Goal: Book appointment/travel/reservation

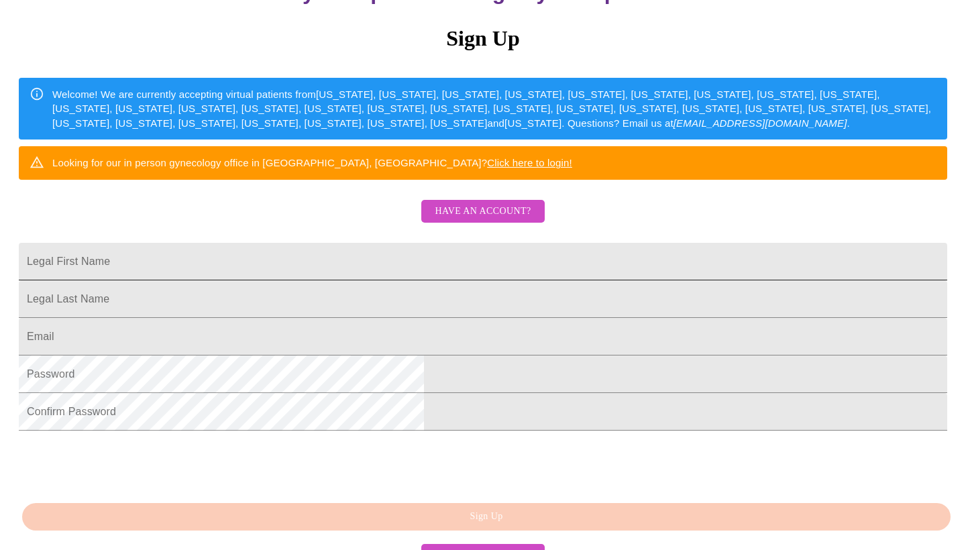
scroll to position [160, 0]
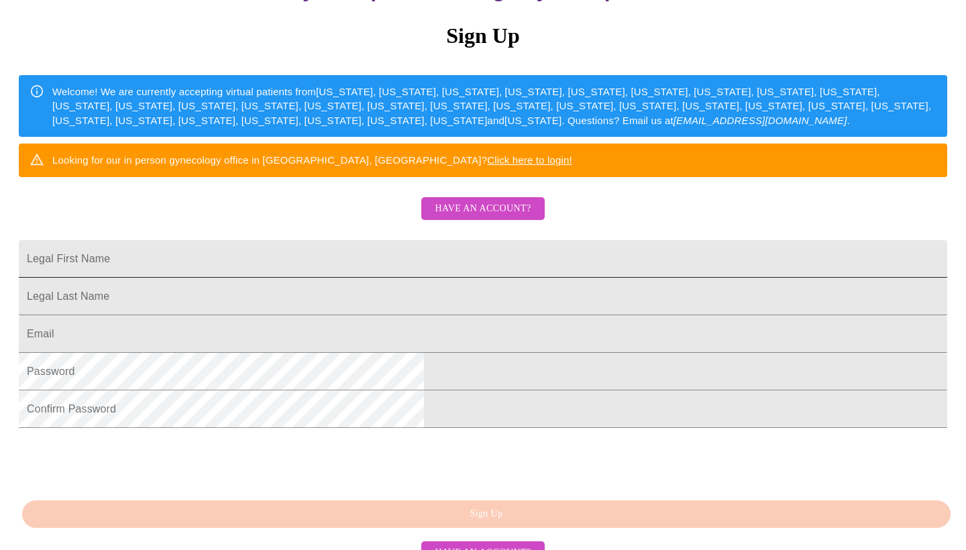
click at [353, 278] on input "Legal First Name" at bounding box center [483, 259] width 928 height 38
type input "[PERSON_NAME]"
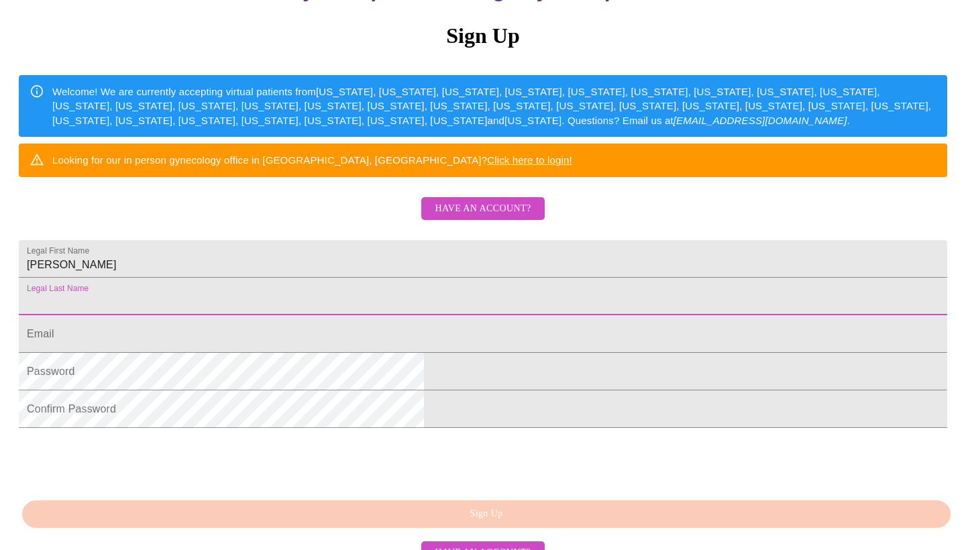
click at [453, 315] on input "Legal First Name" at bounding box center [483, 297] width 928 height 38
click at [323, 315] on input "[PERSON_NAME]" at bounding box center [483, 297] width 928 height 38
click at [375, 315] on input "[PERSON_NAME]" at bounding box center [483, 297] width 928 height 38
type input "[PERSON_NAME]"
click at [377, 353] on input "Legal First Name" at bounding box center [483, 334] width 928 height 38
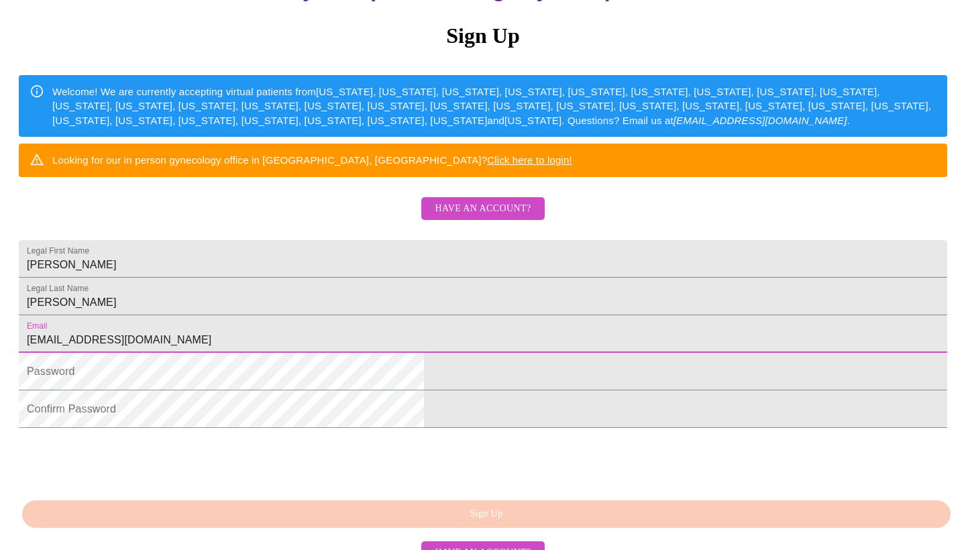
type input "[EMAIL_ADDRESS][DOMAIN_NAME]"
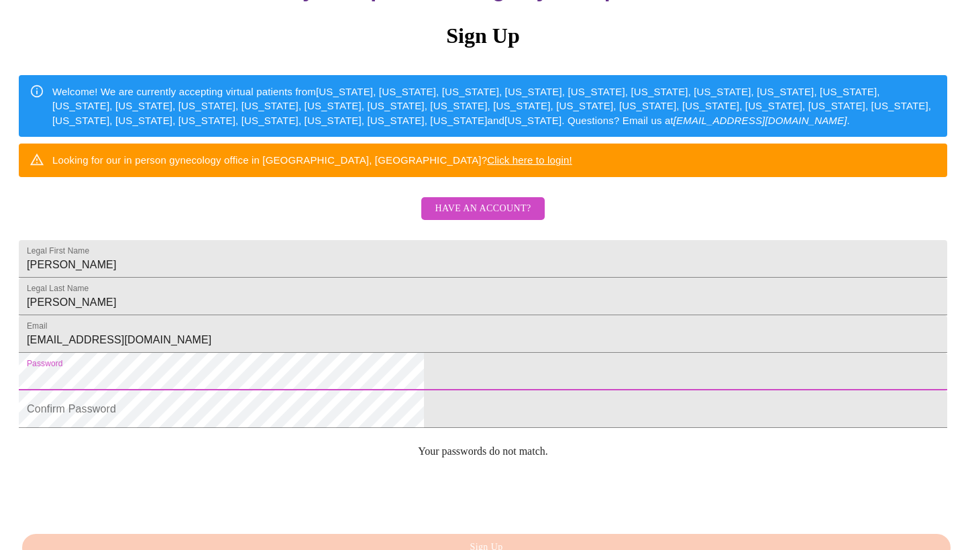
click at [268, 449] on html "MyMenopauseRx Sign Up Welcome! We are currently accepting virtual patients from…" at bounding box center [483, 175] width 966 height 671
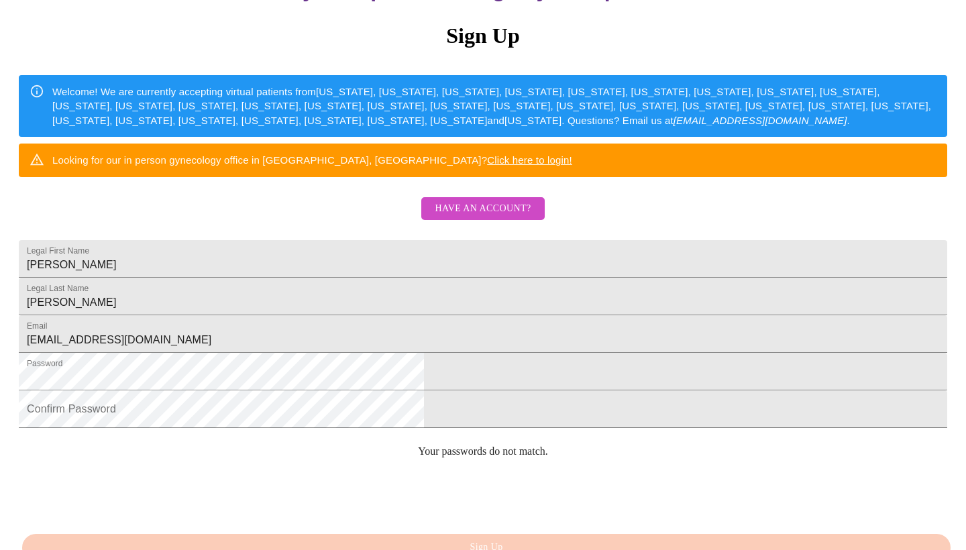
drag, startPoint x: 455, startPoint y: 469, endPoint x: 768, endPoint y: 447, distance: 314.0
click at [768, 447] on html "MyMenopauseRx Sign Up Welcome! We are currently accepting virtual patients from…" at bounding box center [483, 175] width 966 height 671
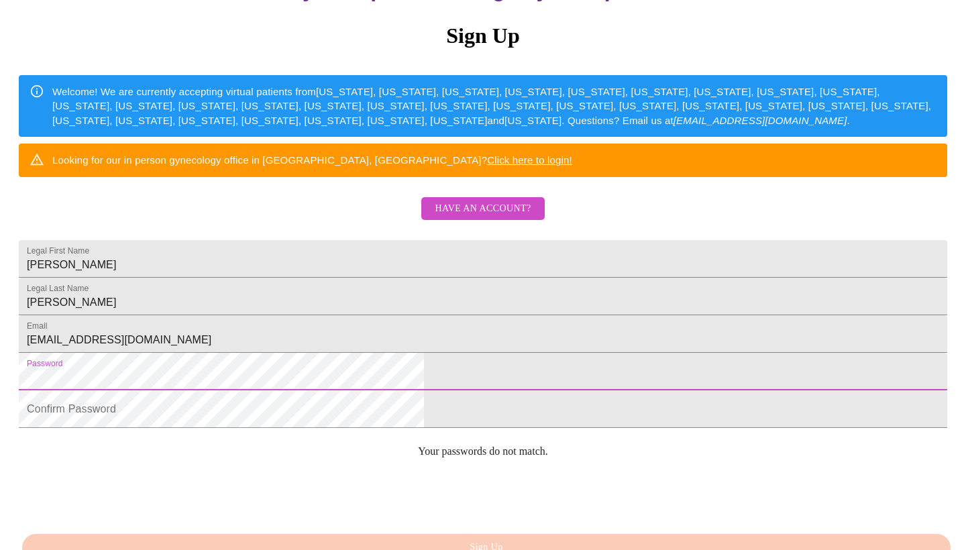
click at [241, 455] on html "MyMenopauseRx Sign Up Welcome! We are currently accepting virtual patients from…" at bounding box center [483, 175] width 966 height 671
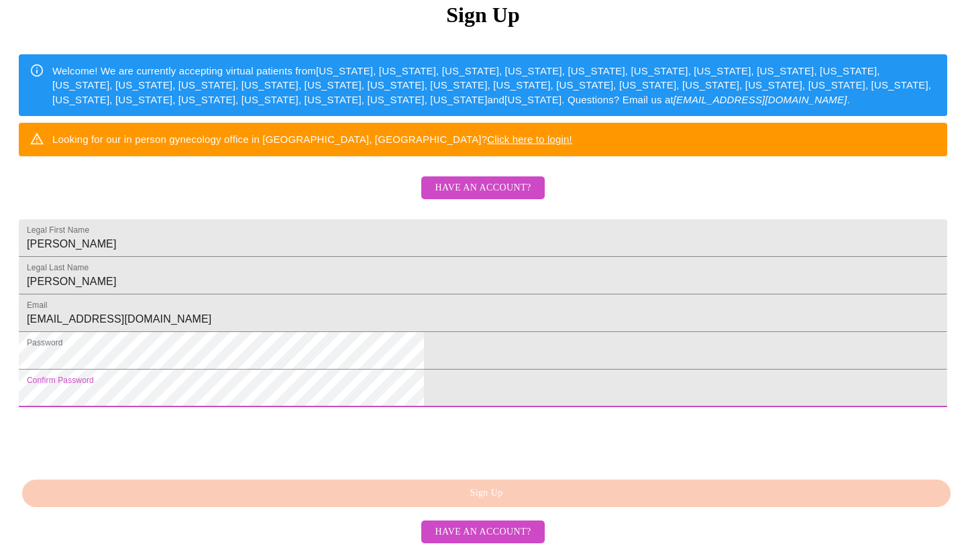
scroll to position [281, 0]
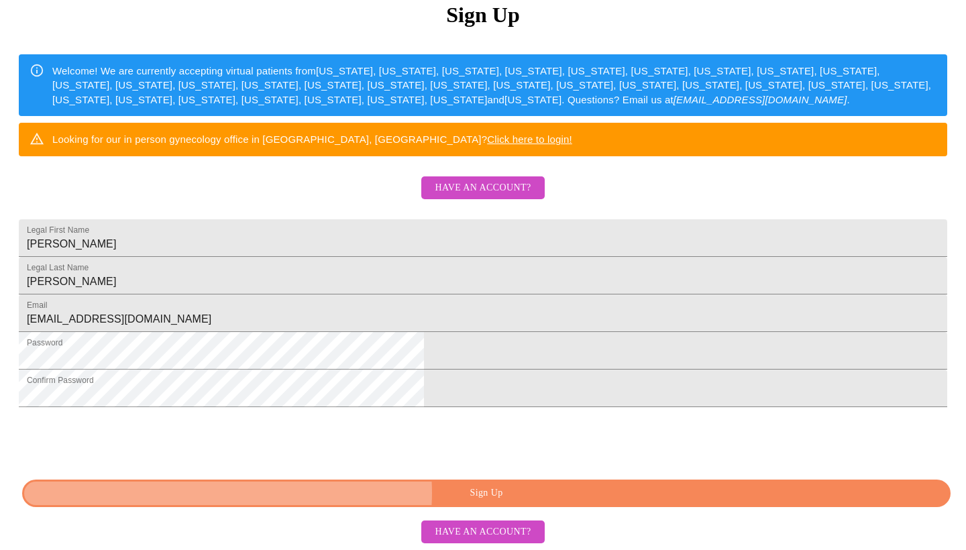
click at [489, 493] on span "Sign Up" at bounding box center [486, 493] width 897 height 17
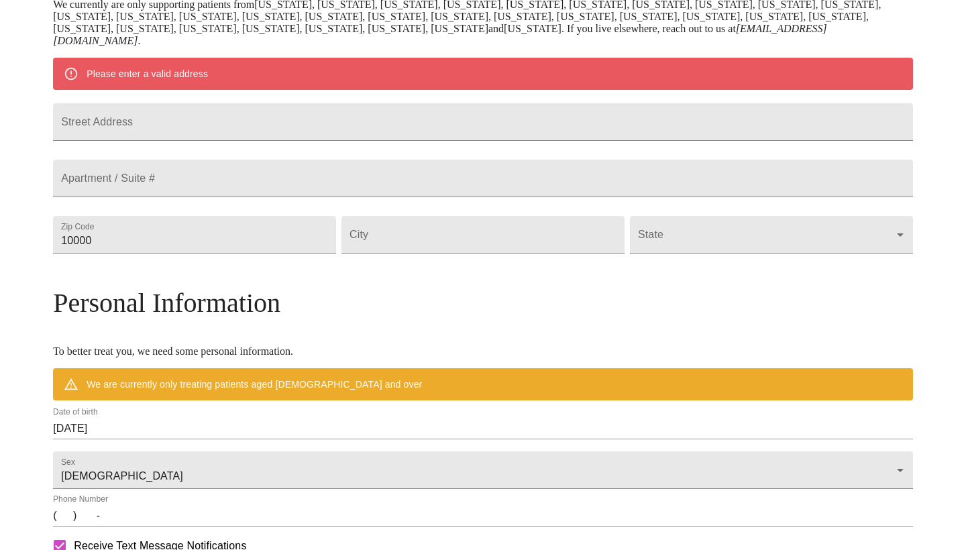
scroll to position [229, 0]
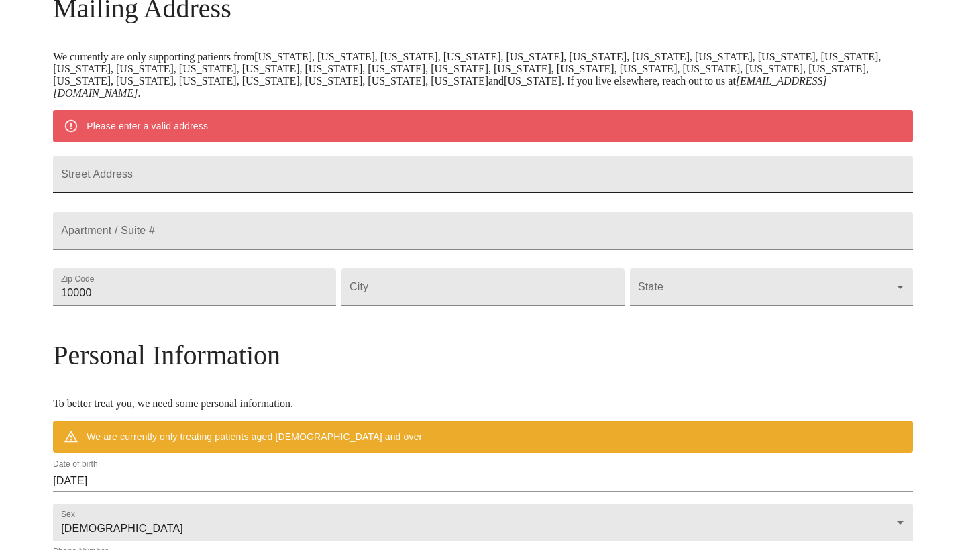
click at [312, 184] on input "Street Address" at bounding box center [483, 175] width 860 height 38
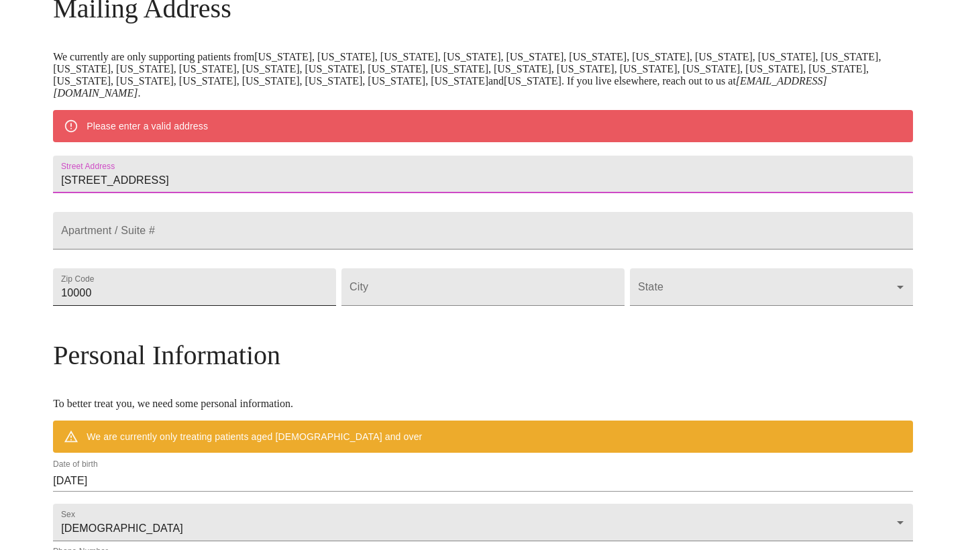
type input "[STREET_ADDRESS]"
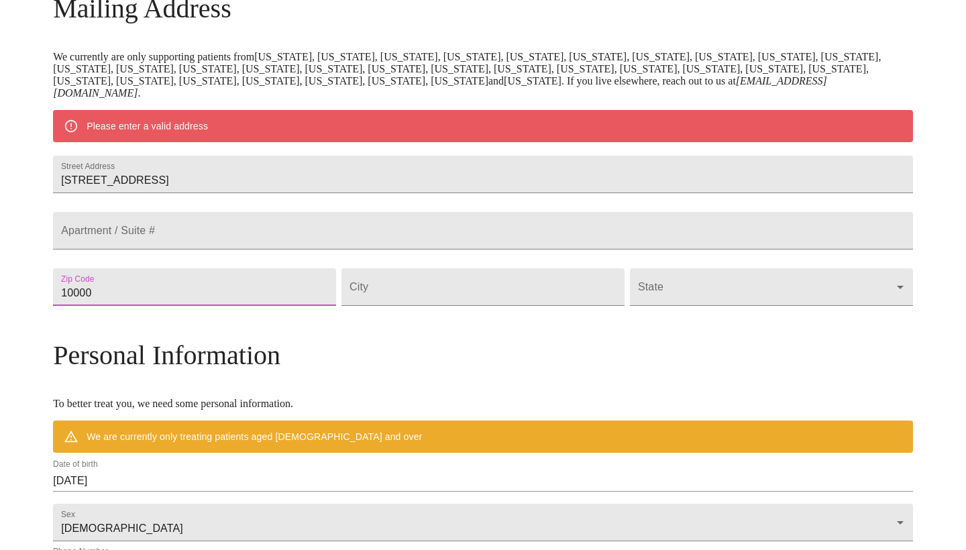
drag, startPoint x: 253, startPoint y: 328, endPoint x: 107, endPoint y: 330, distance: 146.9
click at [107, 330] on div "MyMenopauseRx Welcome to MyMenopauseRx Since it's your first time here, you'll …" at bounding box center [483, 306] width 860 height 1058
type input "80020"
click at [413, 306] on input "Street Address" at bounding box center [482, 287] width 283 height 38
type input "Broomfield"
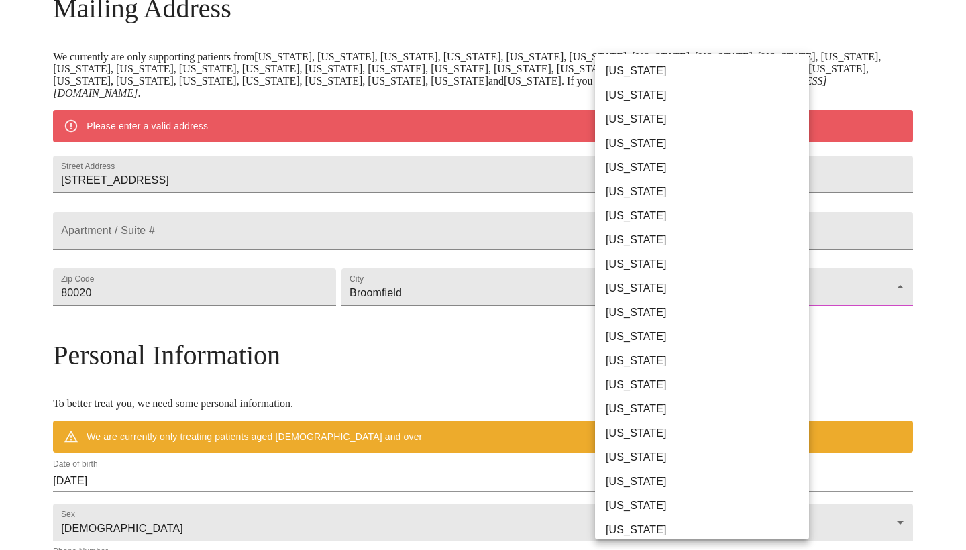
click at [760, 322] on body "MyMenopauseRx Welcome to MyMenopauseRx Since it's your first time here, you'll …" at bounding box center [482, 306] width 955 height 1058
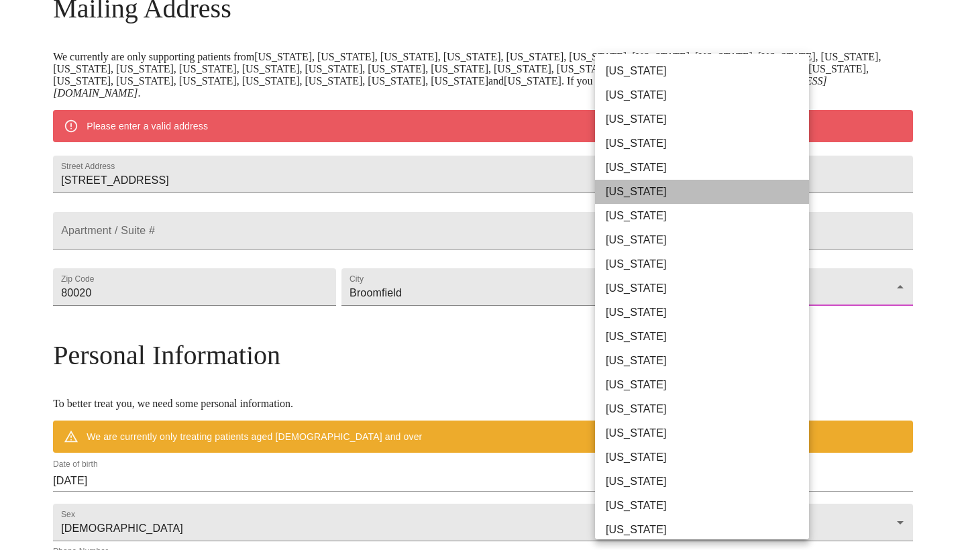
click at [649, 194] on li "[US_STATE]" at bounding box center [702, 192] width 214 height 24
type input "[US_STATE]"
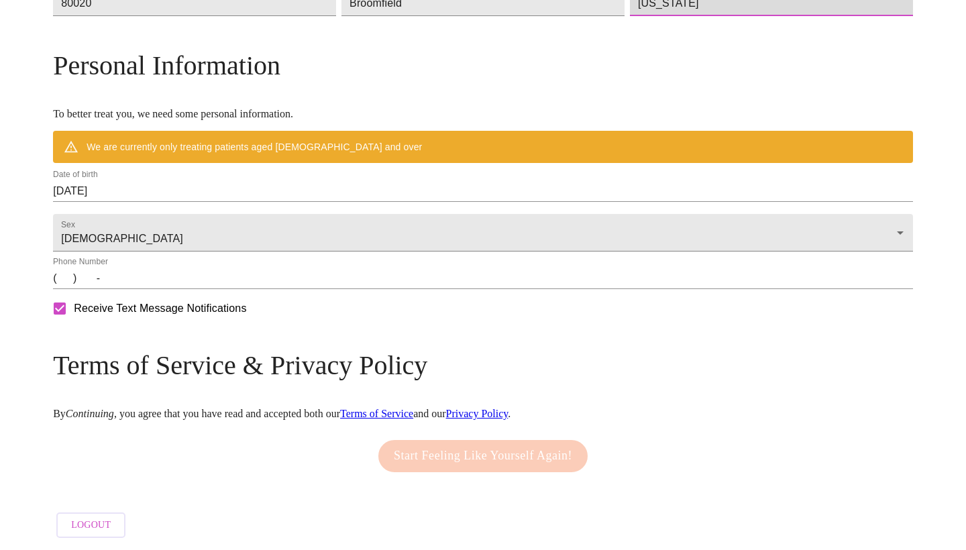
scroll to position [498, 0]
click at [224, 202] on input "[DATE]" at bounding box center [483, 190] width 860 height 21
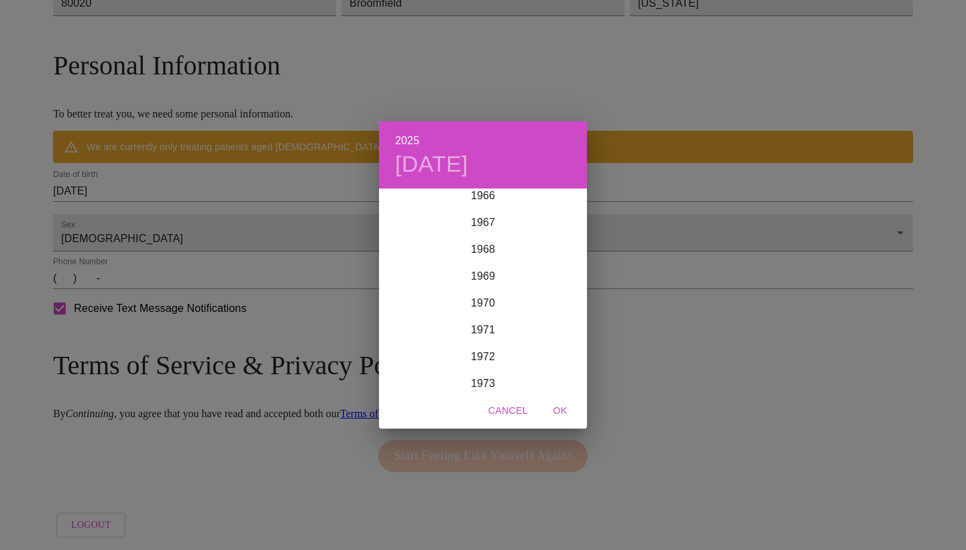
scroll to position [1807, 0]
click at [480, 325] on div "1971" at bounding box center [483, 328] width 208 height 27
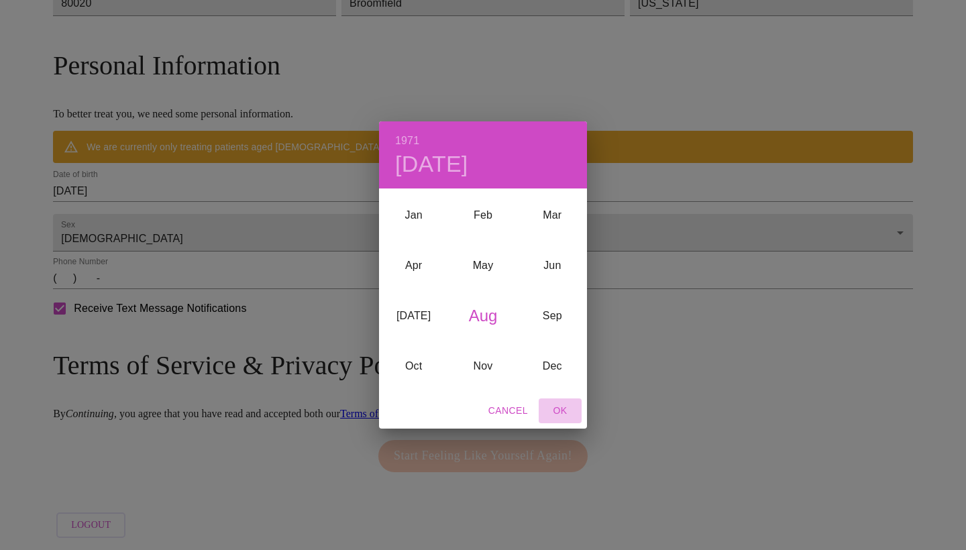
click at [558, 408] on span "OK" at bounding box center [560, 410] width 32 height 17
type input "[DATE]"
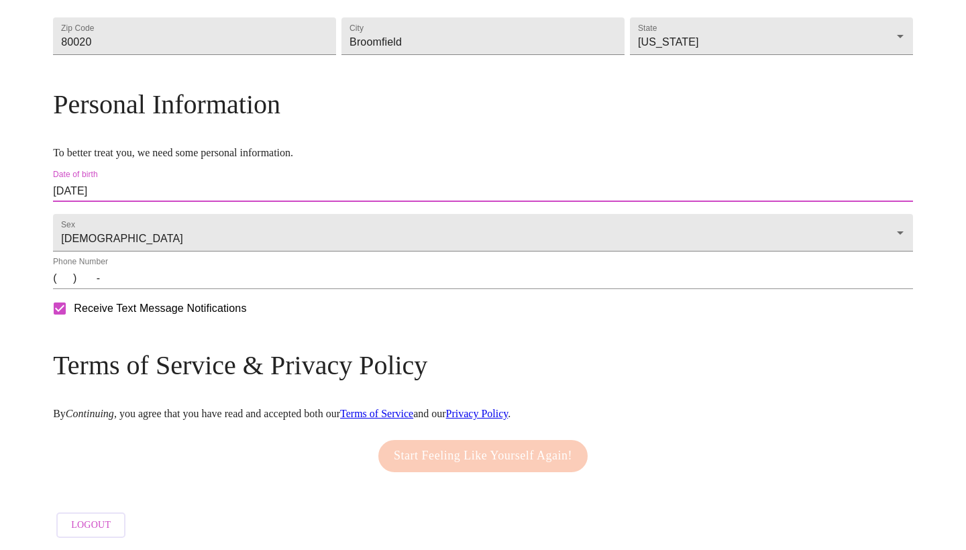
scroll to position [482, 0]
click at [182, 180] on input "[DATE]" at bounding box center [483, 190] width 860 height 21
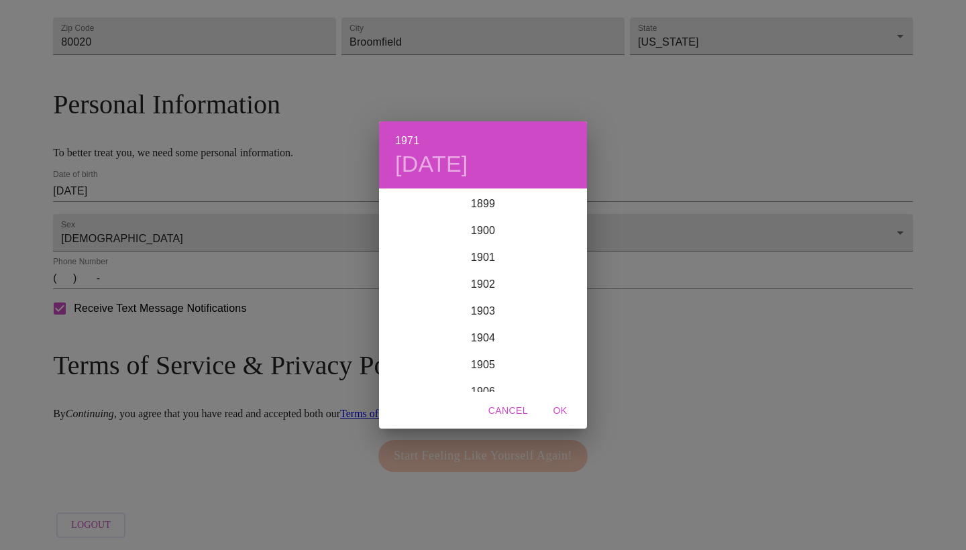
scroll to position [1851, 0]
click at [182, 180] on div "1971 [DATE] 1900 1901 1902 1903 1904 1905 1906 1907 1908 1909 1910 1911 1912 19…" at bounding box center [483, 275] width 966 height 550
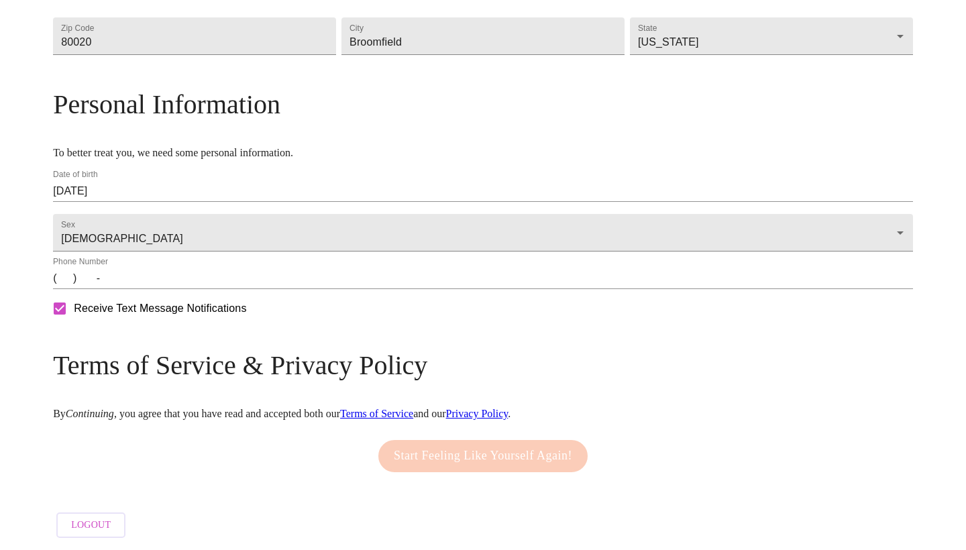
click at [158, 180] on input "[DATE]" at bounding box center [483, 190] width 860 height 21
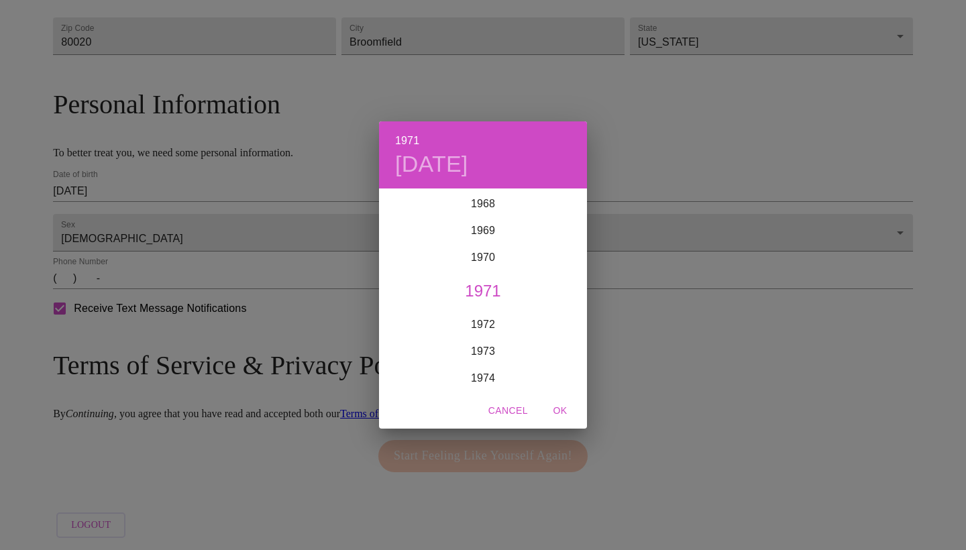
click at [180, 181] on div "1971 [DATE] 1900 1901 1902 1903 1904 1905 1906 1907 1908 1909 1910 1911 1912 19…" at bounding box center [483, 275] width 966 height 550
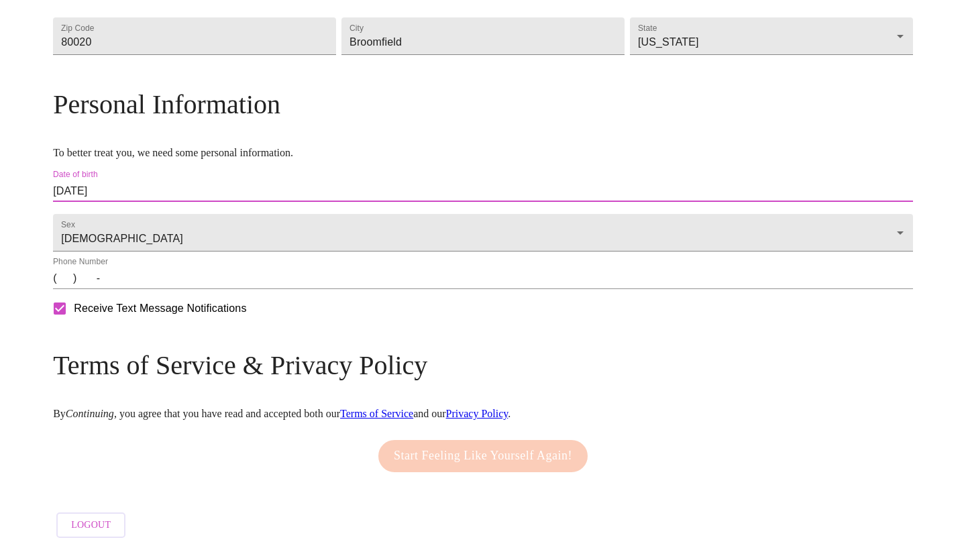
click at [185, 182] on input "[DATE]" at bounding box center [483, 190] width 860 height 21
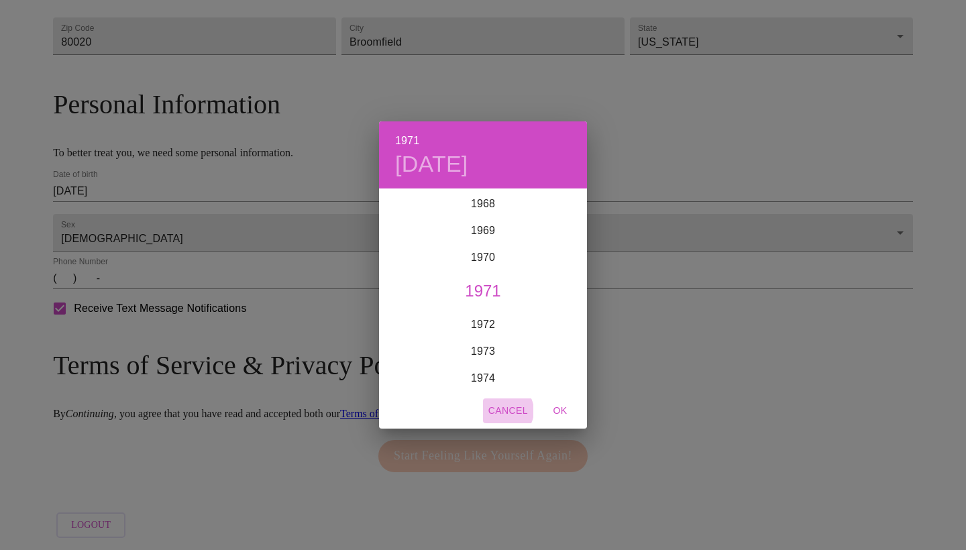
click at [508, 410] on span "Cancel" at bounding box center [508, 410] width 40 height 17
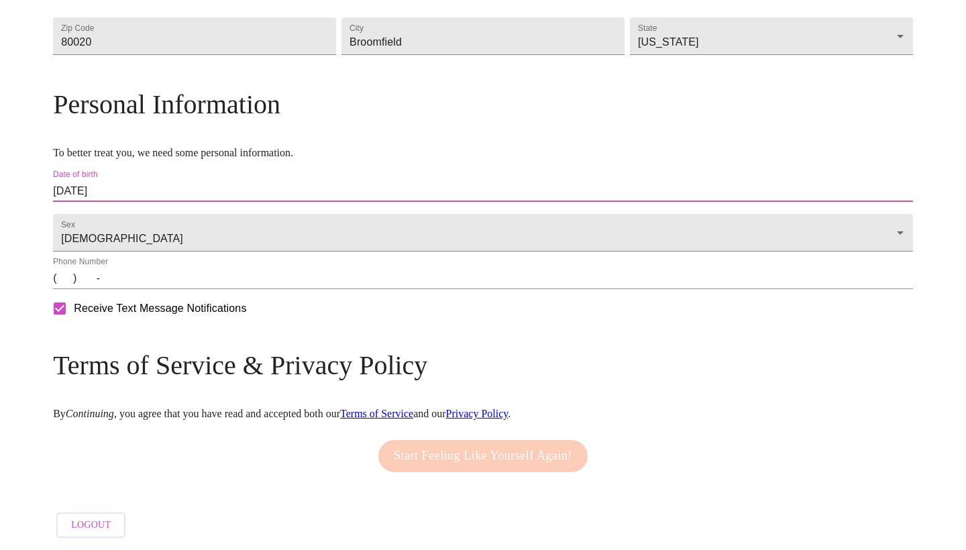
click at [226, 180] on input "[DATE]" at bounding box center [483, 190] width 860 height 21
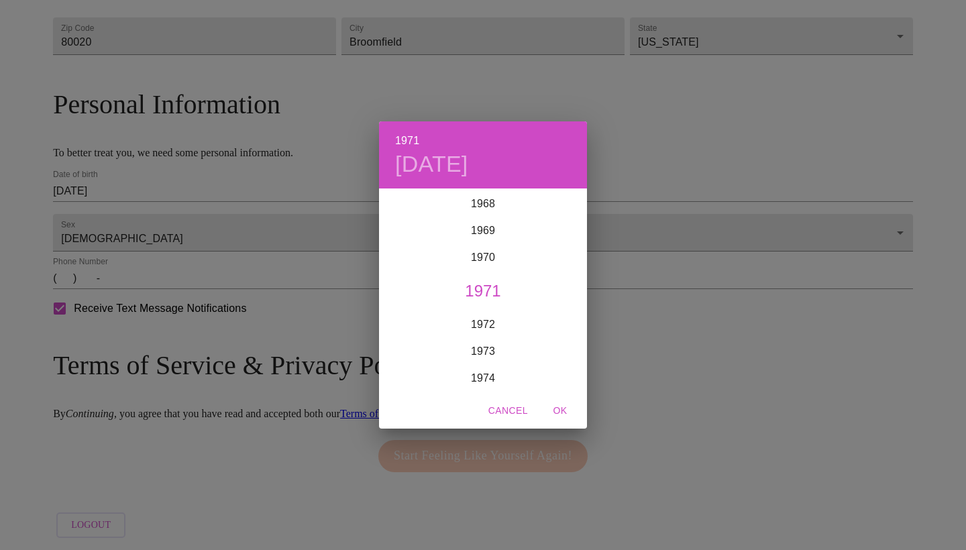
click at [642, 134] on div "1971 [DATE] 1900 1901 1902 1903 1904 1905 1906 1907 1908 1909 1910 1911 1912 19…" at bounding box center [483, 275] width 966 height 550
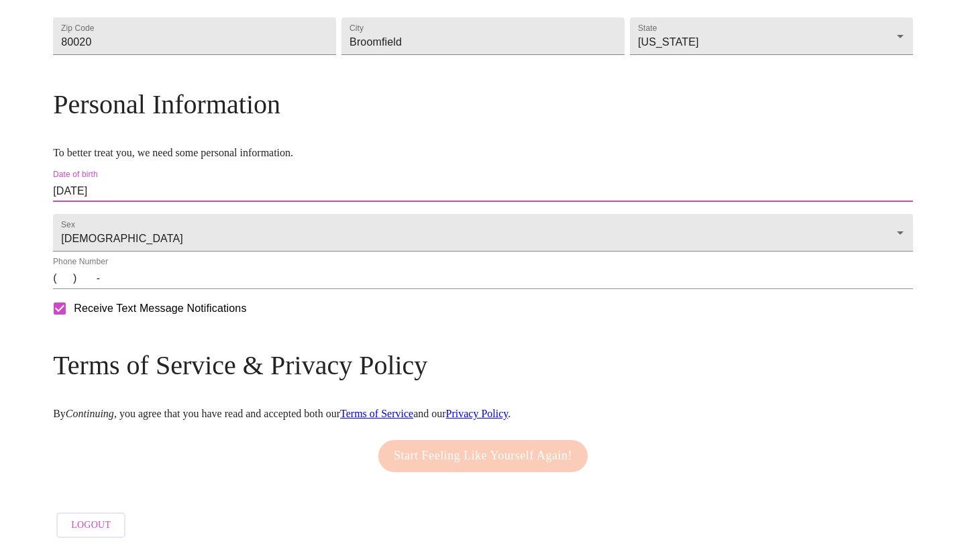
click at [162, 180] on input "[DATE]" at bounding box center [483, 190] width 860 height 21
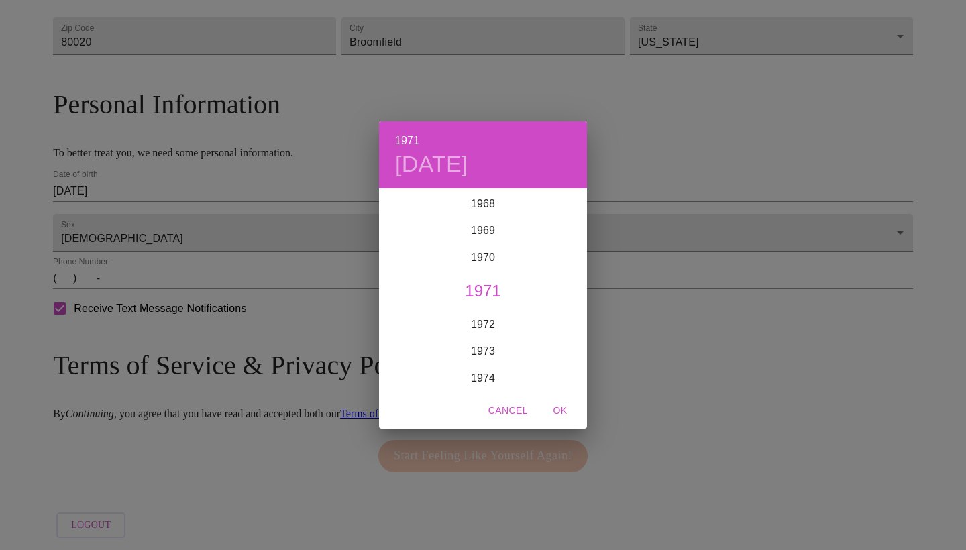
click at [182, 186] on div "1971 [DATE] 1900 1901 1902 1903 1904 1905 1906 1907 1908 1909 1910 1911 1912 19…" at bounding box center [483, 275] width 966 height 550
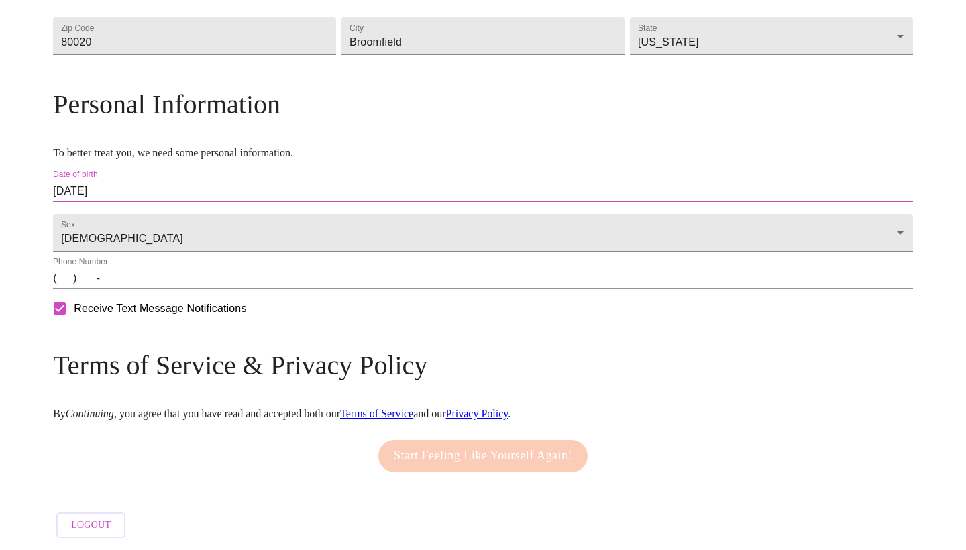
click at [182, 186] on input "[DATE]" at bounding box center [483, 190] width 860 height 21
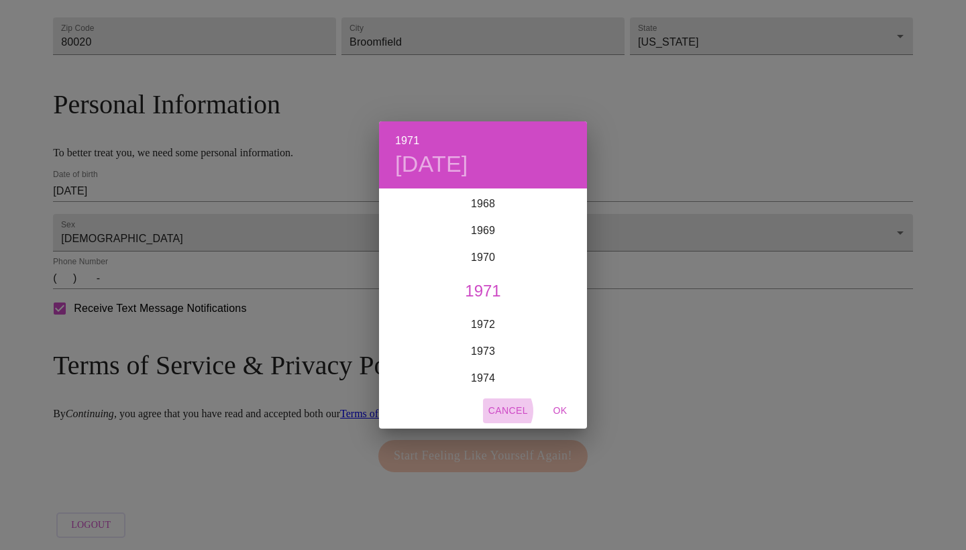
click at [502, 410] on span "Cancel" at bounding box center [508, 410] width 40 height 17
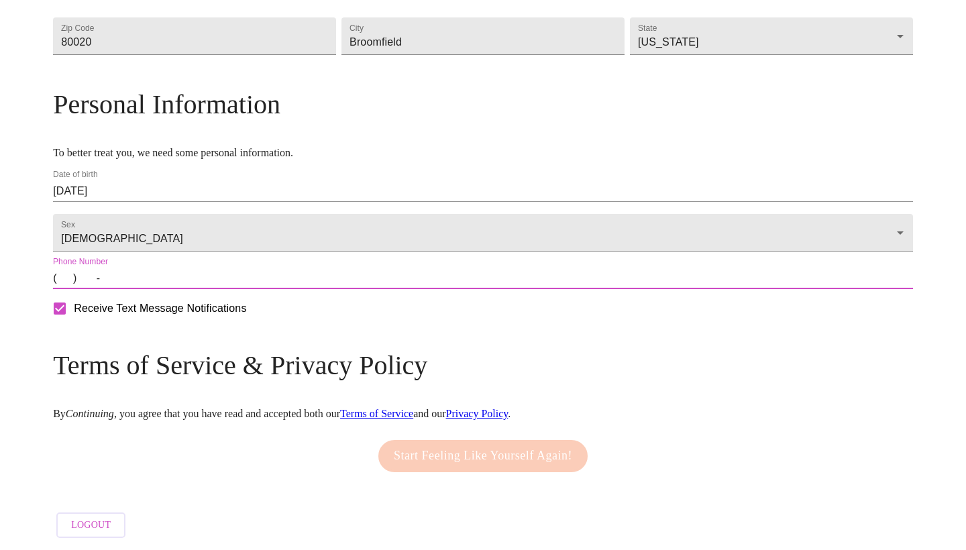
click at [167, 283] on input "(   )    -" at bounding box center [483, 278] width 860 height 21
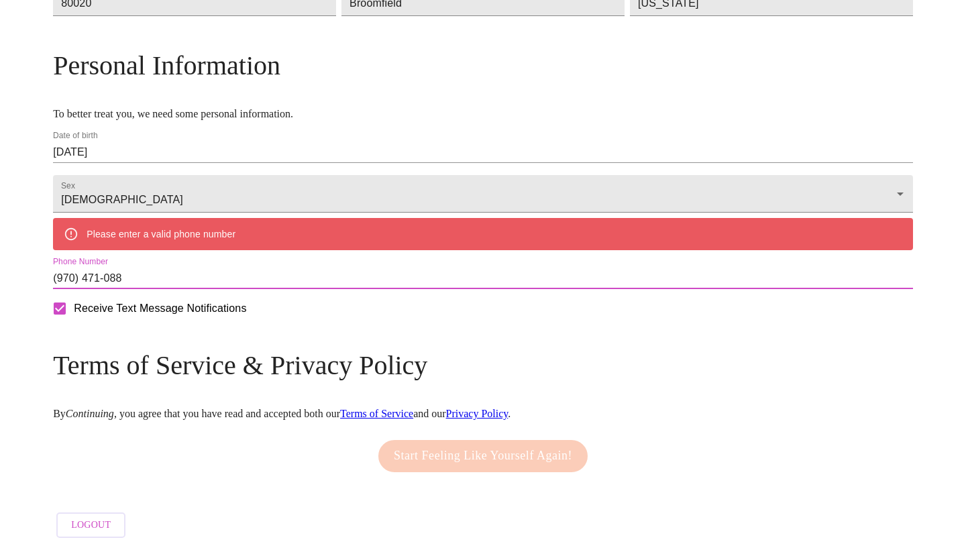
type input "[PHONE_NUMBER]"
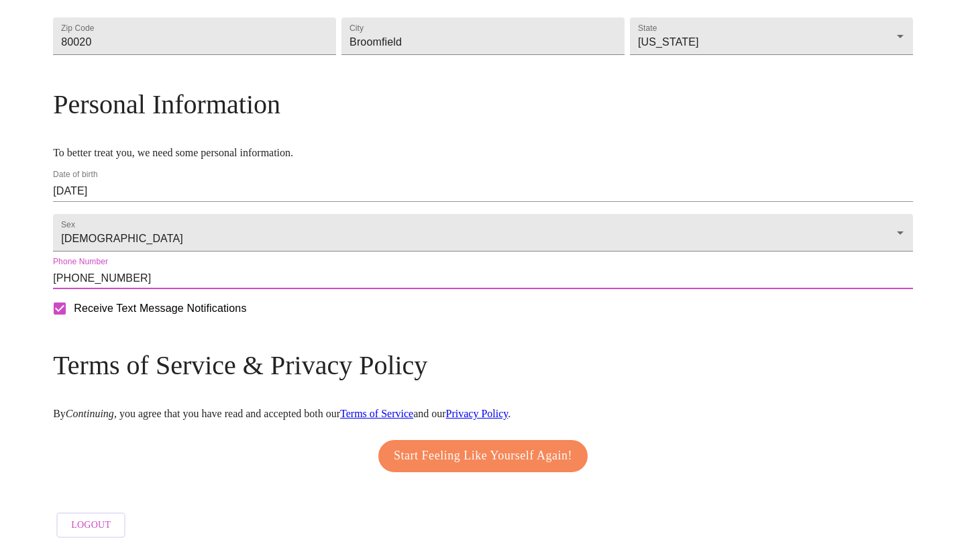
click at [221, 182] on input "[DATE]" at bounding box center [483, 190] width 860 height 21
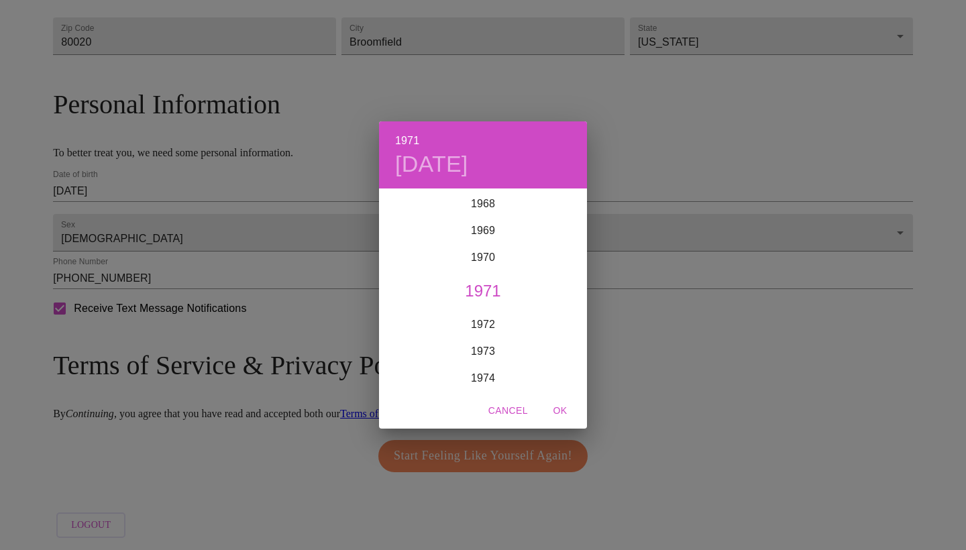
click at [215, 181] on div "1971 [DATE] 1900 1901 1902 1903 1904 1905 1906 1907 1908 1909 1910 1911 1912 19…" at bounding box center [483, 275] width 966 height 550
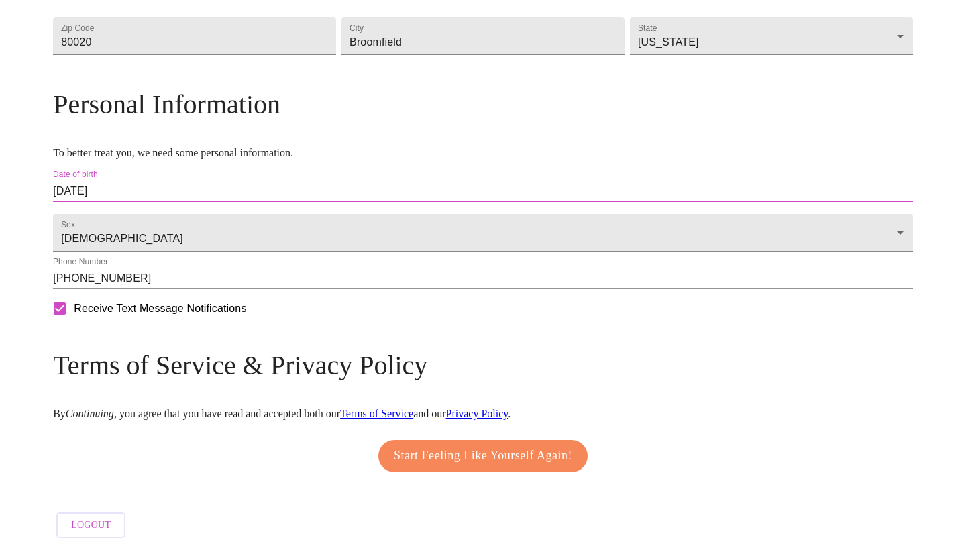
click at [164, 180] on input "[DATE]" at bounding box center [483, 190] width 860 height 21
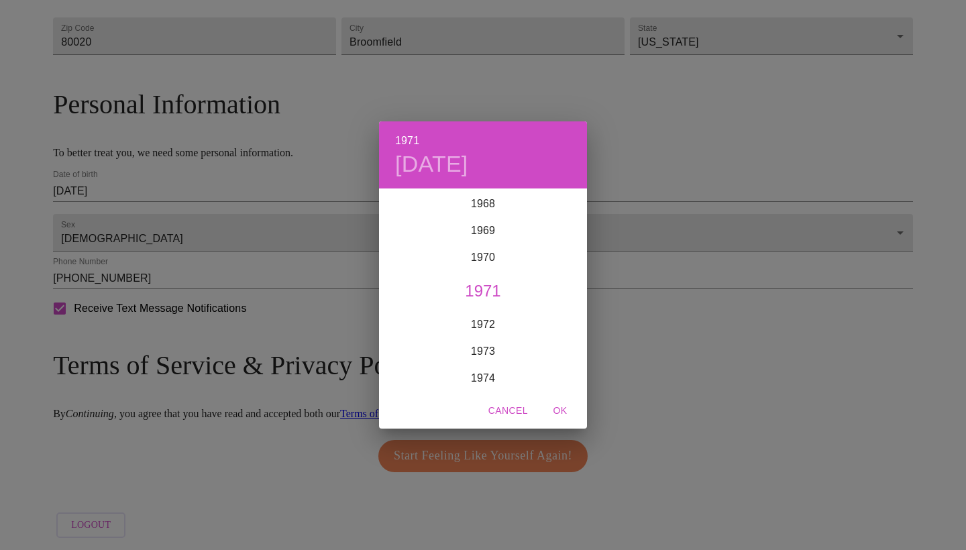
click at [184, 181] on div "1971 [DATE] 1900 1901 1902 1903 1904 1905 1906 1907 1908 1909 1910 1911 1912 19…" at bounding box center [483, 275] width 966 height 550
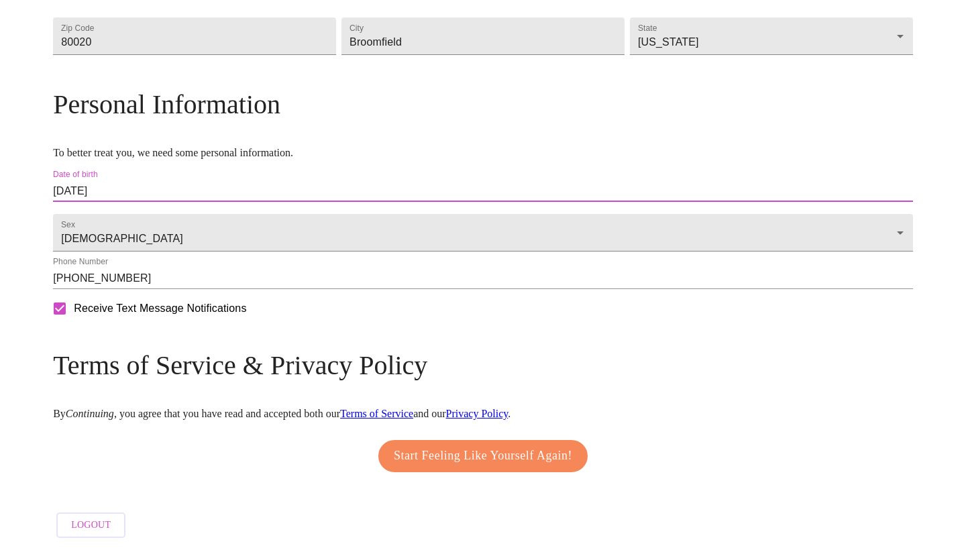
click at [230, 181] on input "[DATE]" at bounding box center [483, 190] width 860 height 21
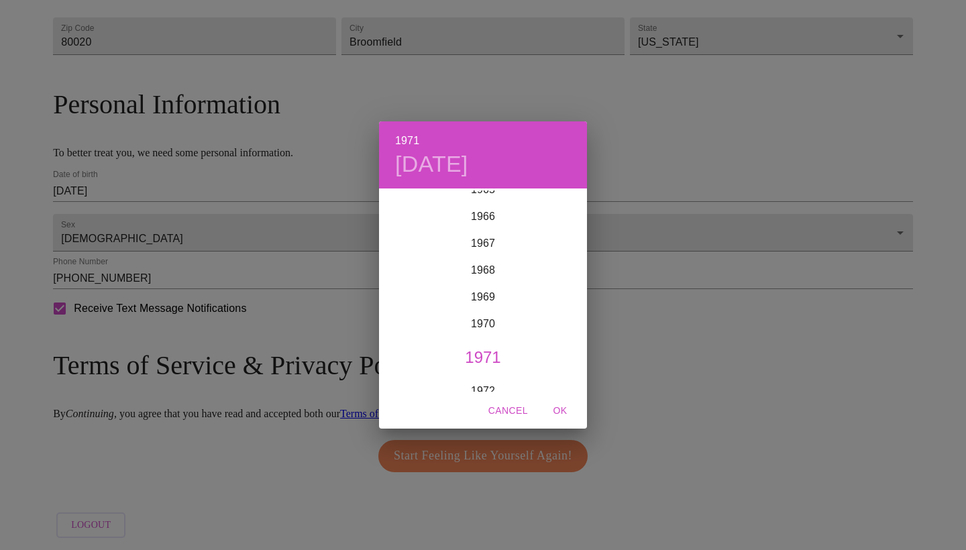
scroll to position [1785, 0]
click at [484, 355] on div "1971" at bounding box center [483, 356] width 208 height 27
click at [488, 315] on div "Aug" at bounding box center [482, 316] width 69 height 50
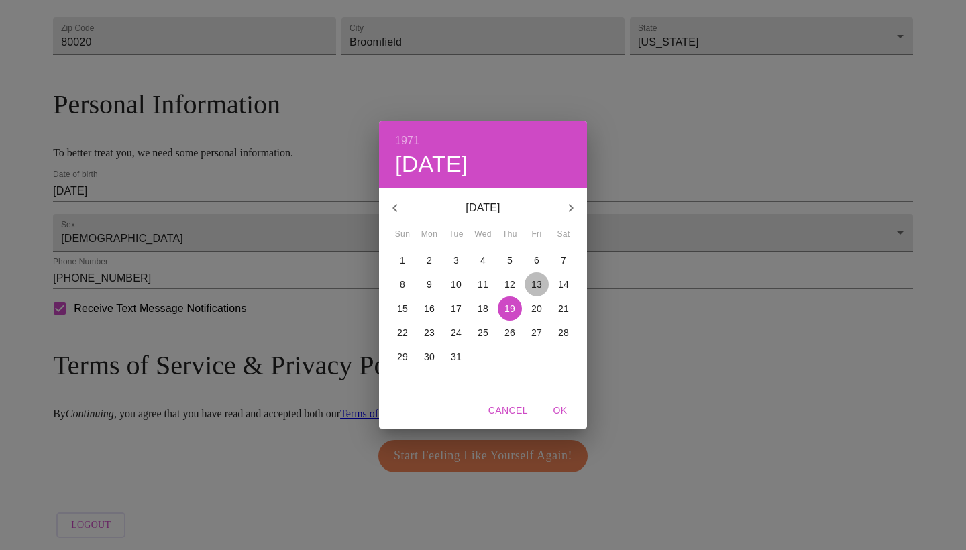
click at [536, 282] on p "13" at bounding box center [536, 284] width 11 height 13
click at [561, 407] on span "OK" at bounding box center [560, 410] width 32 height 17
type input "[DATE]"
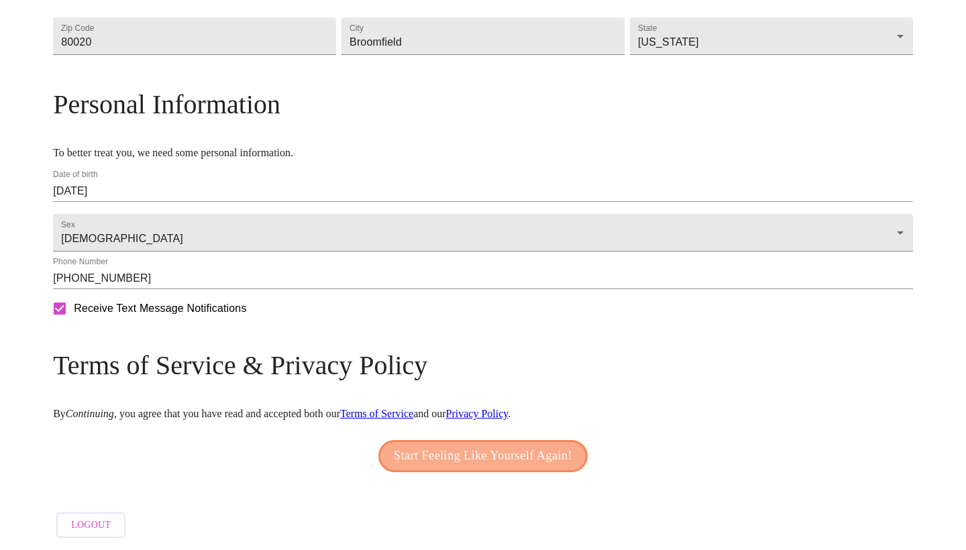
click at [510, 454] on span "Start Feeling Like Yourself Again!" at bounding box center [483, 455] width 178 height 21
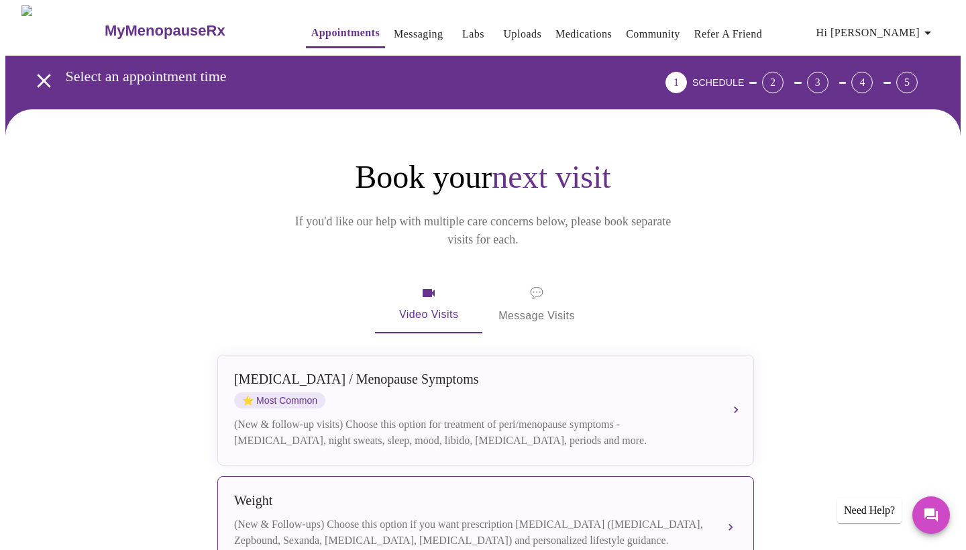
click at [732, 507] on button "Weight (New & Follow-ups) Choose this option if you want prescription [MEDICAL_…" at bounding box center [485, 520] width 537 height 89
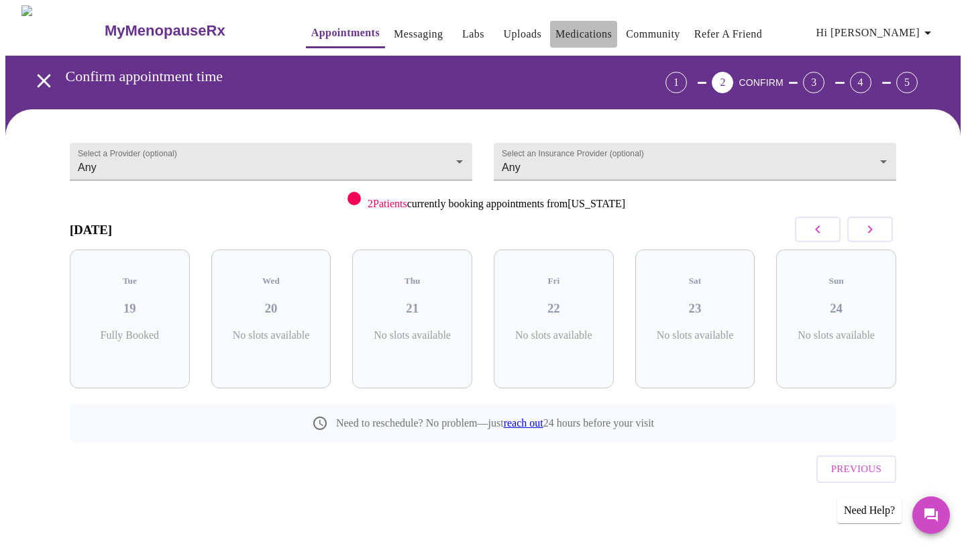
click at [567, 30] on link "Medications" at bounding box center [583, 34] width 56 height 19
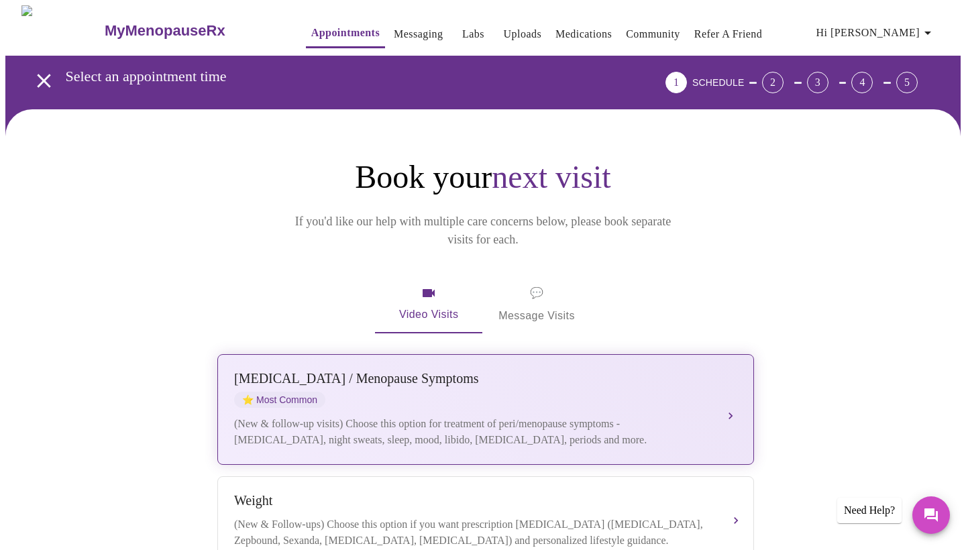
click at [599, 416] on div "(New & follow-up visits) Choose this option for treatment of peri/menopause sym…" at bounding box center [472, 432] width 476 height 32
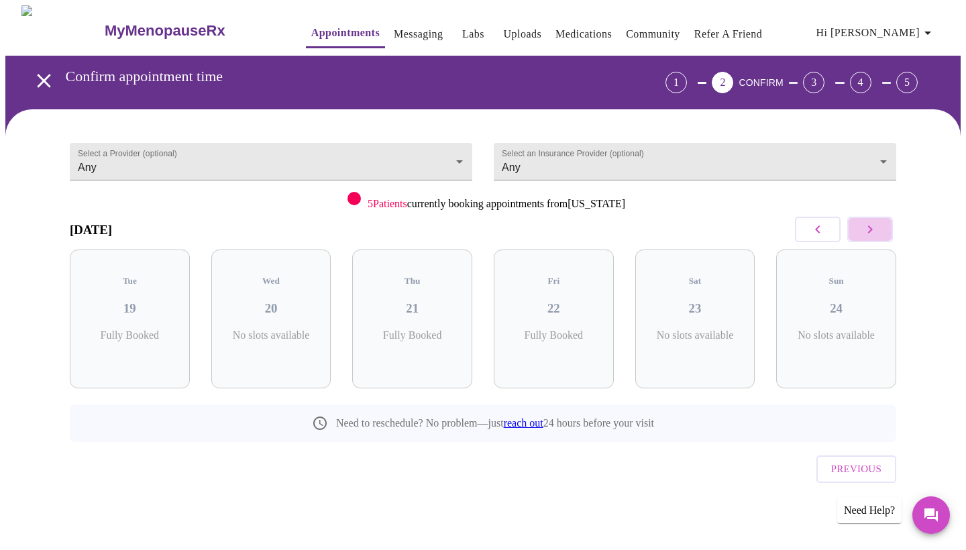
click at [873, 227] on icon "button" at bounding box center [870, 229] width 16 height 16
click at [873, 229] on icon "button" at bounding box center [870, 229] width 16 height 16
click at [840, 301] on h3 "04" at bounding box center [836, 308] width 99 height 15
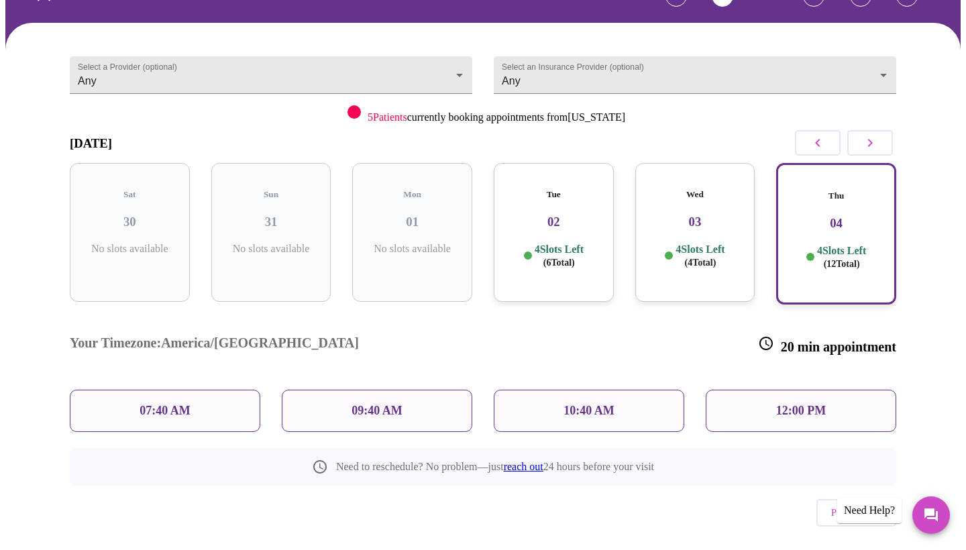
scroll to position [85, 0]
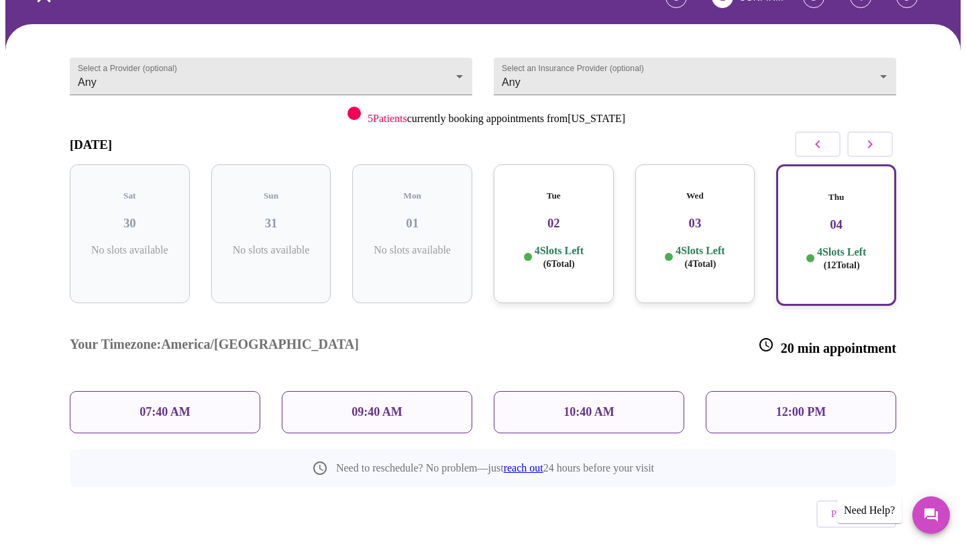
click at [689, 229] on div "Wed 03 4 Slots Left ( 4 Total)" at bounding box center [695, 233] width 120 height 139
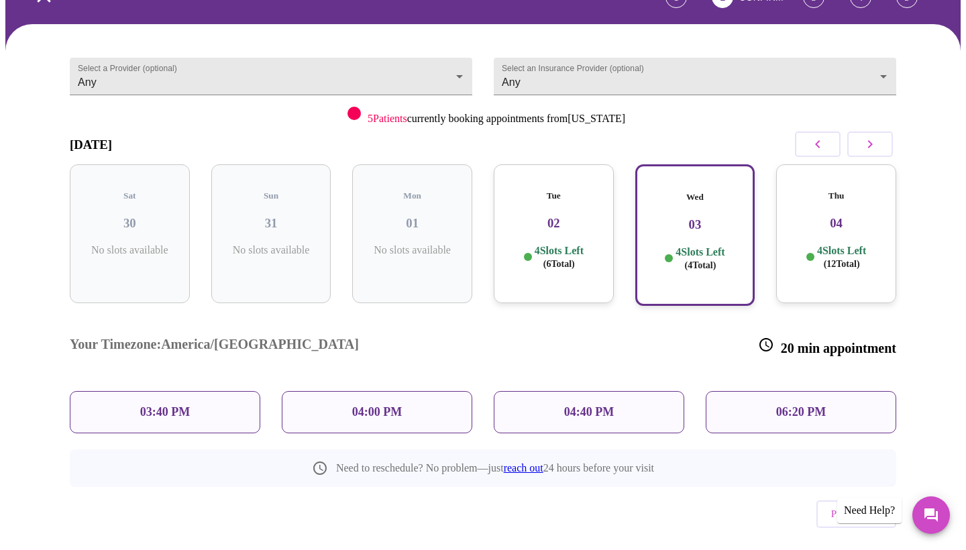
click at [689, 229] on div "Wed 03 4 Slots Left ( 4 Total)" at bounding box center [695, 235] width 120 height 142
click at [563, 216] on h3 "02" at bounding box center [553, 223] width 99 height 15
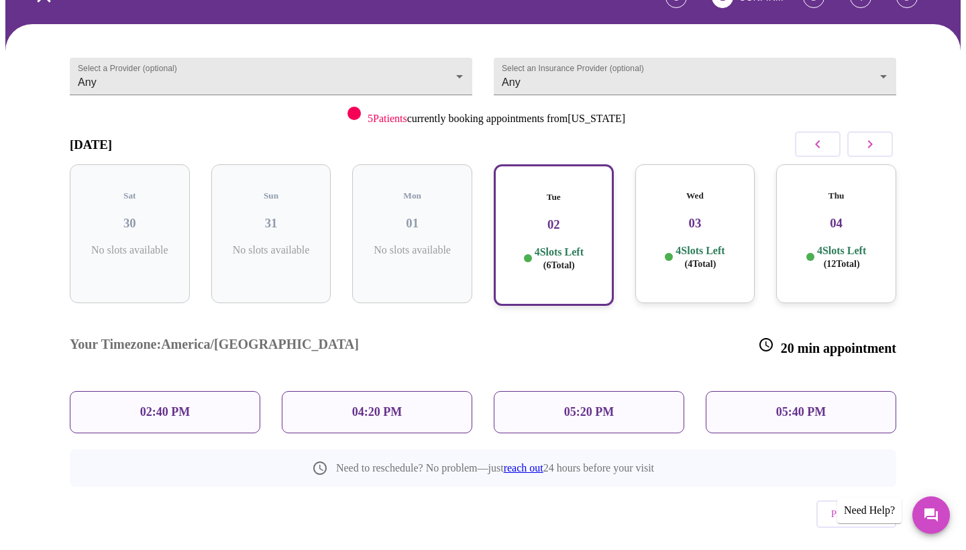
click at [677, 244] on p "4 Slots Left ( 4 Total)" at bounding box center [699, 257] width 49 height 26
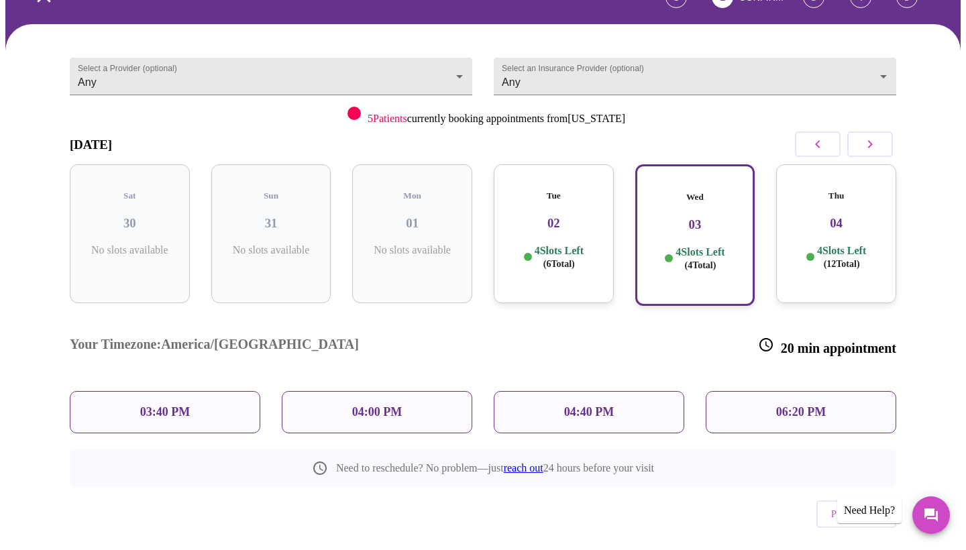
click at [575, 216] on h3 "02" at bounding box center [553, 223] width 99 height 15
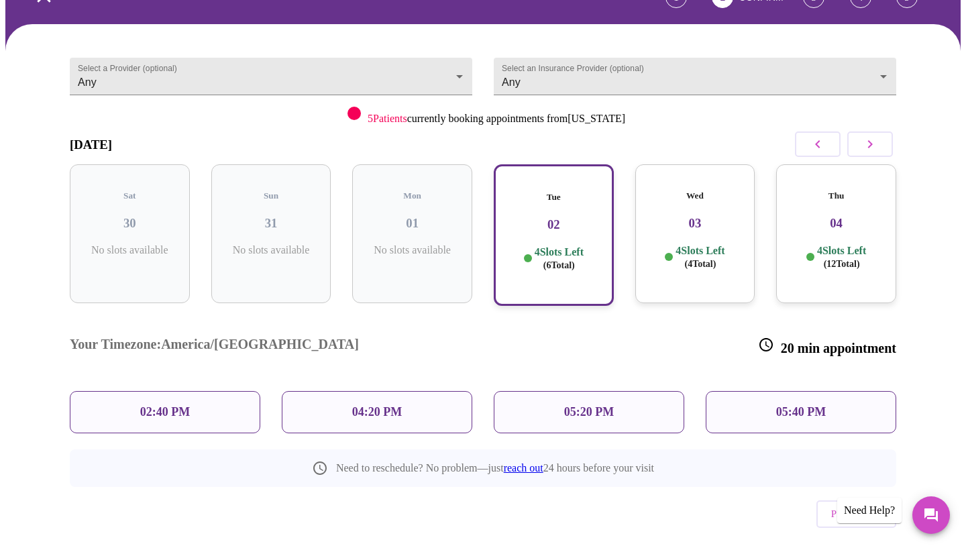
click at [188, 405] on p "02:40 PM" at bounding box center [165, 412] width 50 height 14
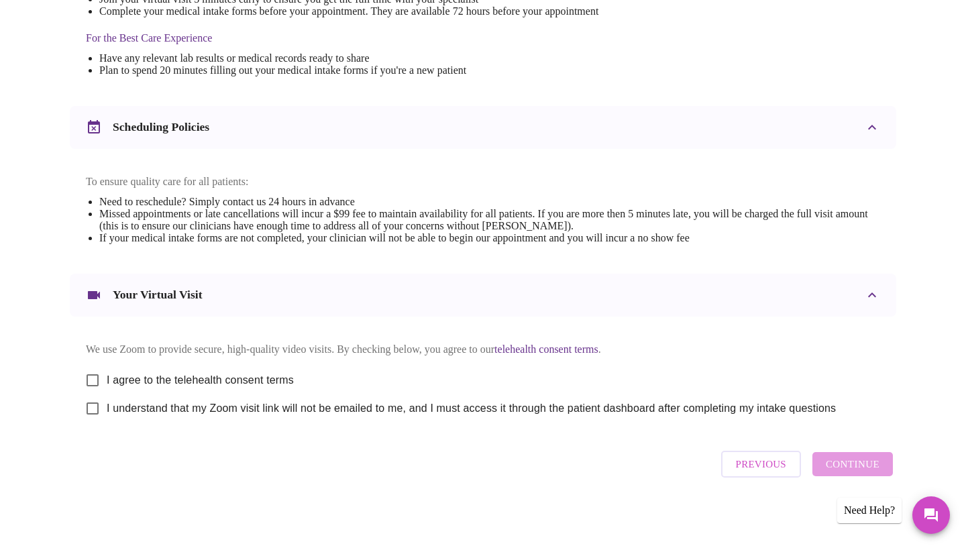
scroll to position [422, 0]
click at [89, 372] on input "I agree to the telehealth consent terms" at bounding box center [92, 380] width 28 height 28
checkbox input "true"
click at [93, 406] on input "I understand that my Zoom visit link will not be emailed to me, and I must acce…" at bounding box center [92, 408] width 28 height 28
checkbox input "true"
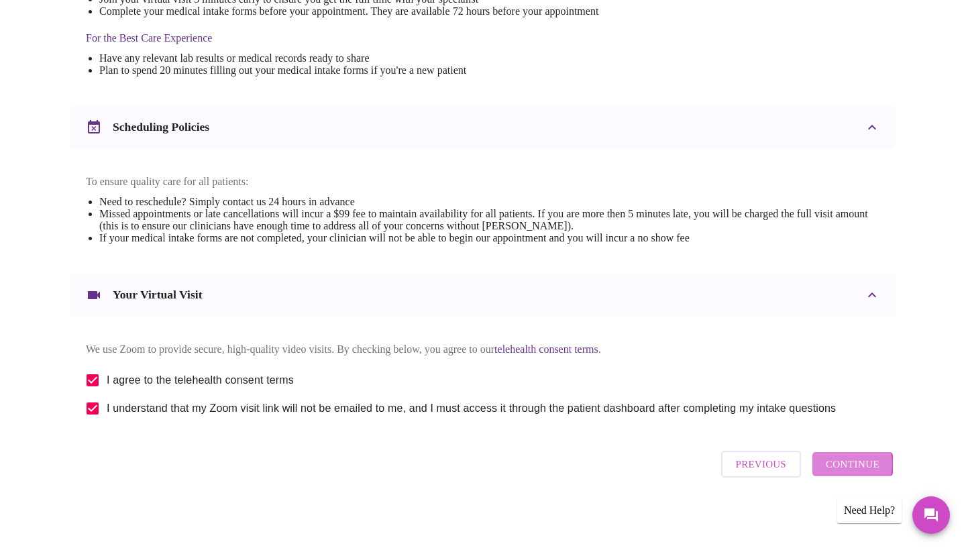
click at [845, 469] on span "Continue" at bounding box center [853, 463] width 54 height 17
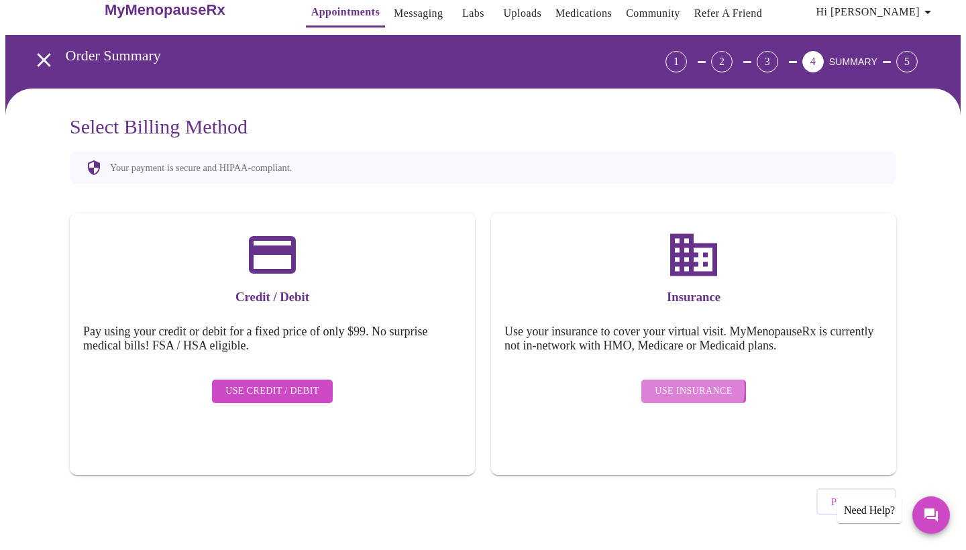
click at [675, 383] on span "Use Insurance" at bounding box center [693, 391] width 77 height 17
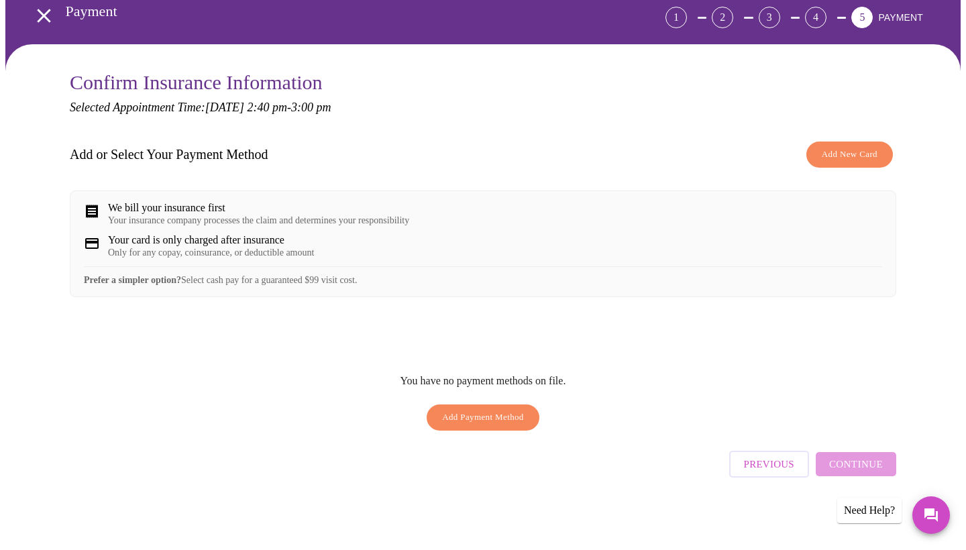
scroll to position [68, 0]
click at [508, 425] on span "Add Payment Method" at bounding box center [483, 417] width 82 height 15
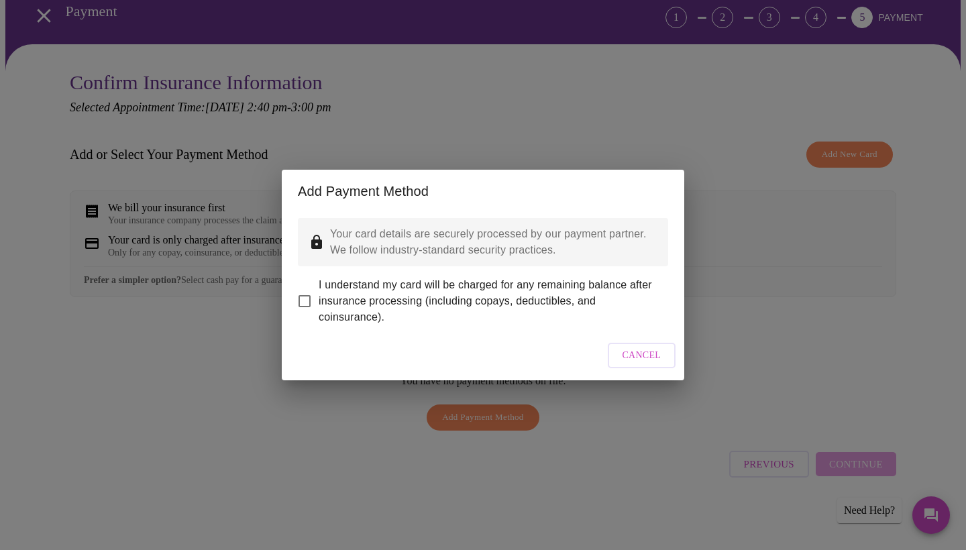
click at [305, 289] on input "I understand my card will be charged for any remaining balance after insurance …" at bounding box center [304, 301] width 28 height 28
checkbox input "true"
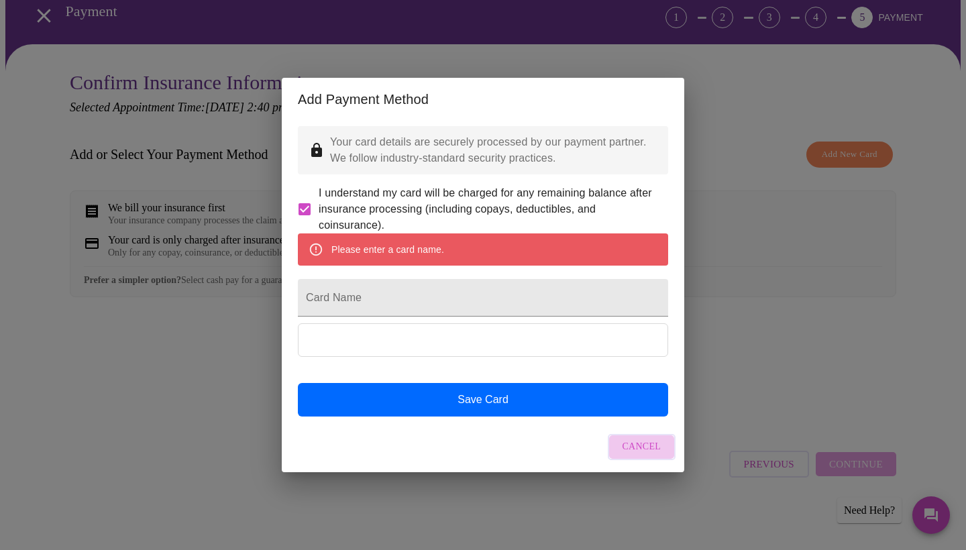
click at [643, 455] on span "Cancel" at bounding box center [641, 447] width 39 height 17
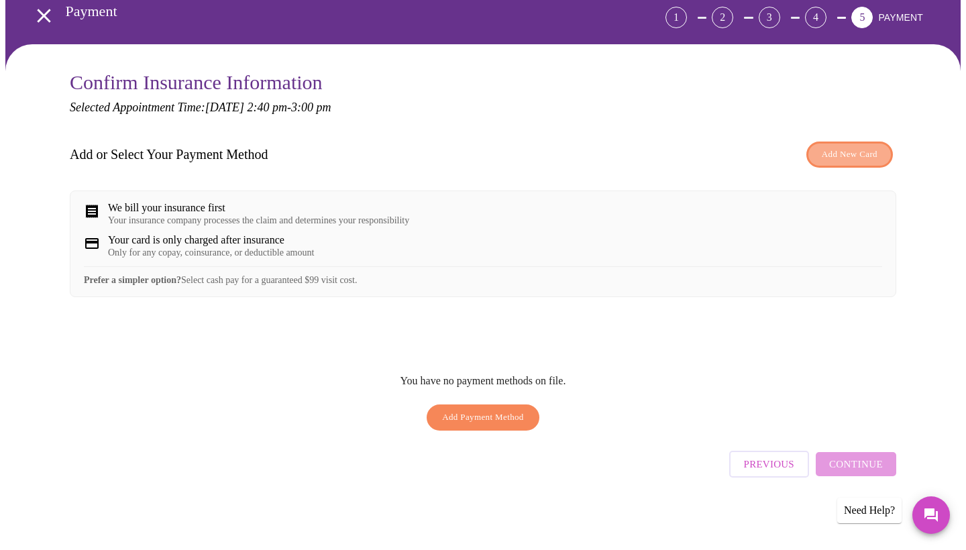
click at [844, 148] on span "Add New Card" at bounding box center [850, 154] width 56 height 15
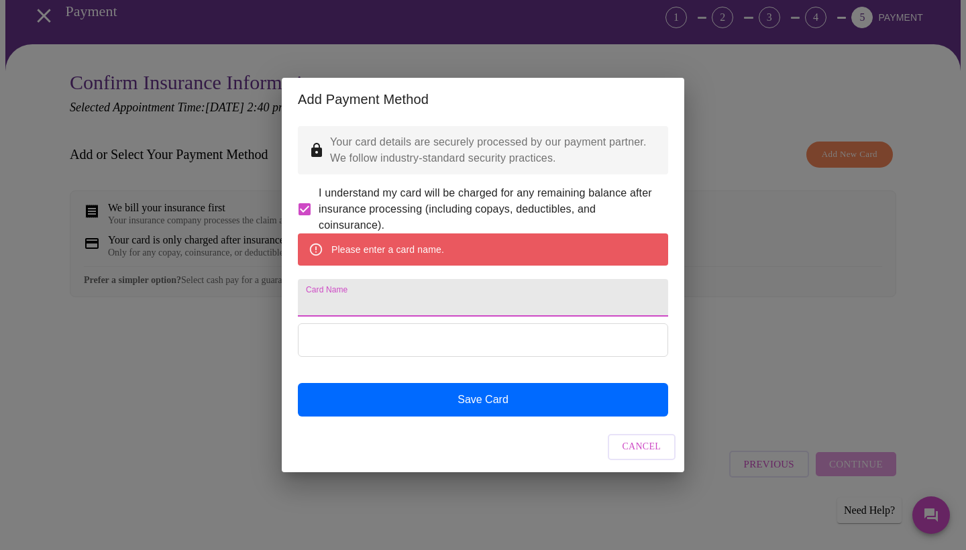
click at [406, 306] on input "Card Name" at bounding box center [483, 298] width 370 height 38
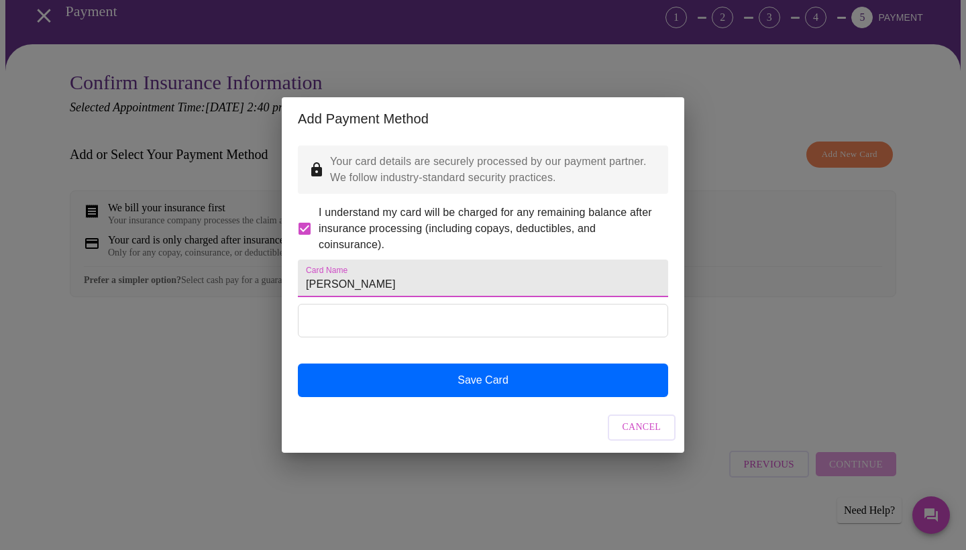
type input "[PERSON_NAME]"
drag, startPoint x: 451, startPoint y: 305, endPoint x: 727, endPoint y: 341, distance: 278.6
click at [727, 341] on div "Add Payment Method Your card details are securely processed by our payment part…" at bounding box center [483, 275] width 966 height 550
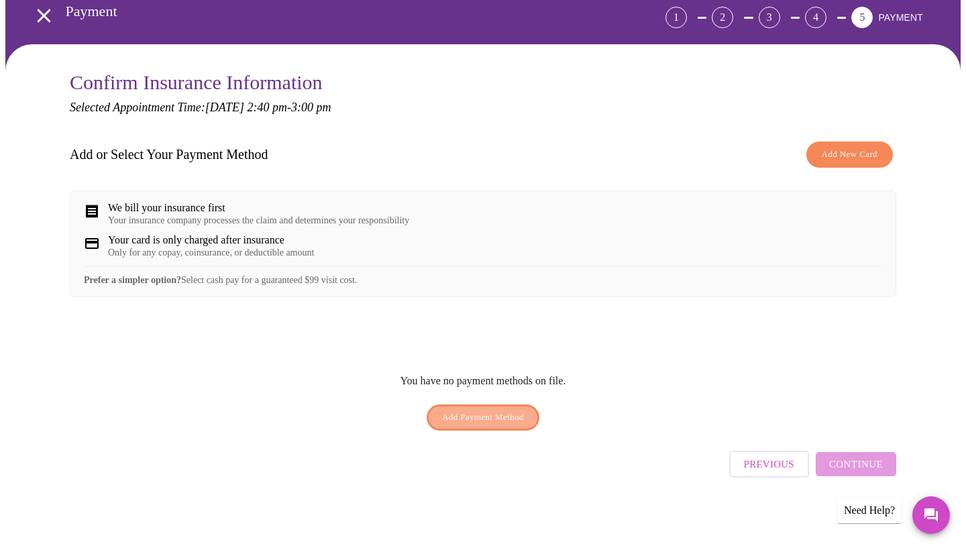
click at [507, 414] on button "Add Payment Method" at bounding box center [483, 417] width 113 height 26
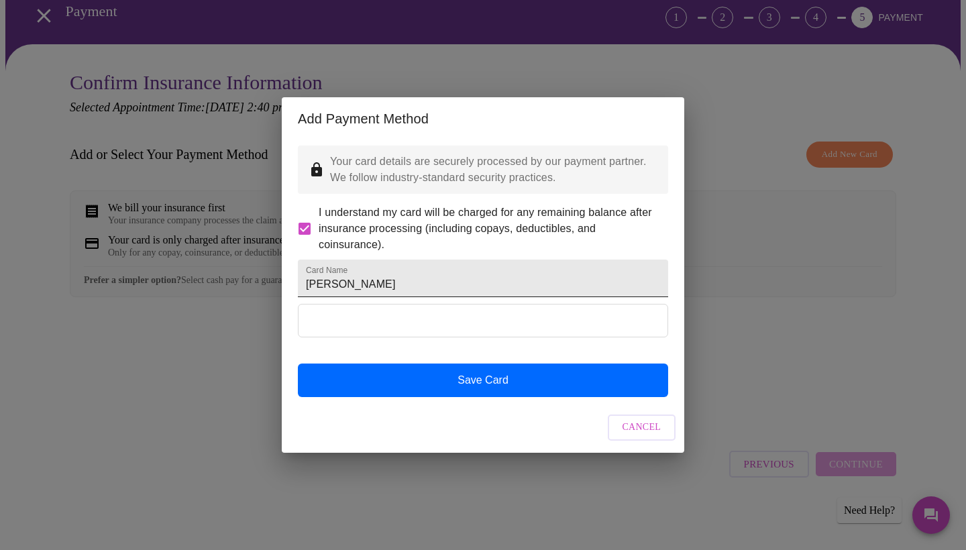
click at [365, 285] on input "[PERSON_NAME]" at bounding box center [483, 279] width 370 height 38
type input "[PERSON_NAME]"
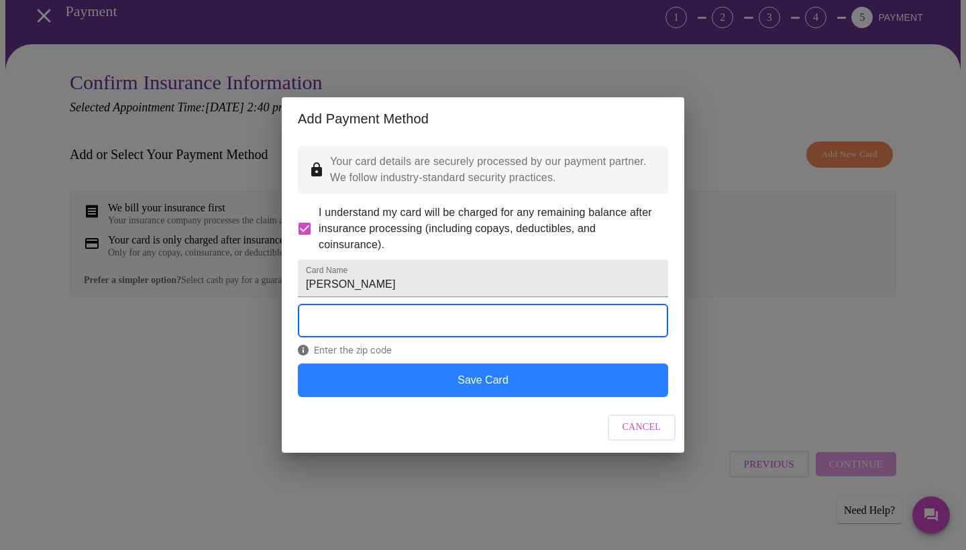
click at [486, 397] on button "Save Card" at bounding box center [483, 380] width 370 height 34
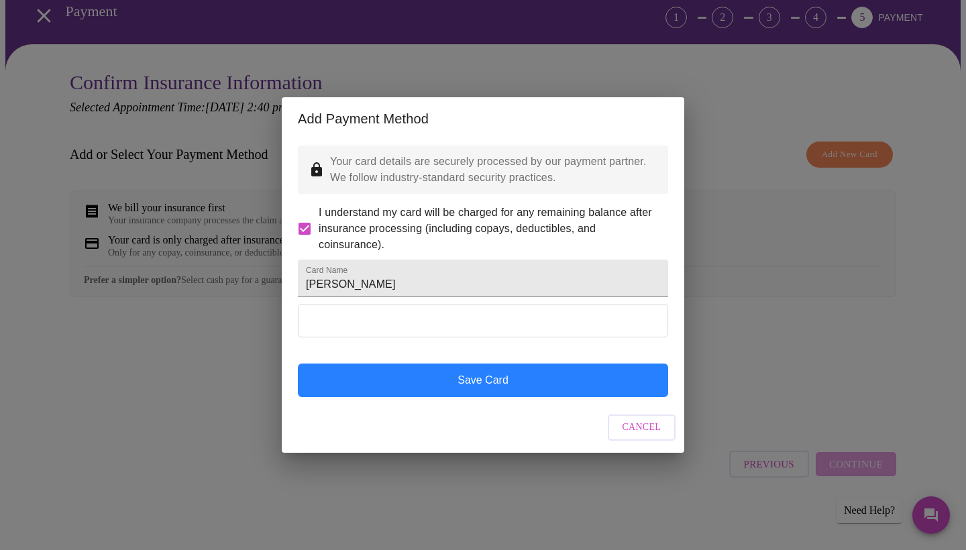
scroll to position [0, 0]
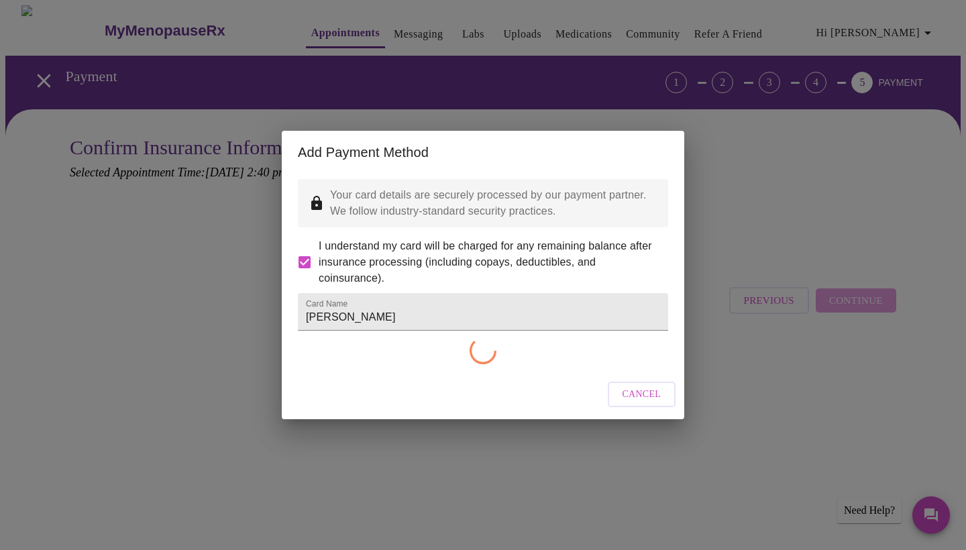
checkbox input "false"
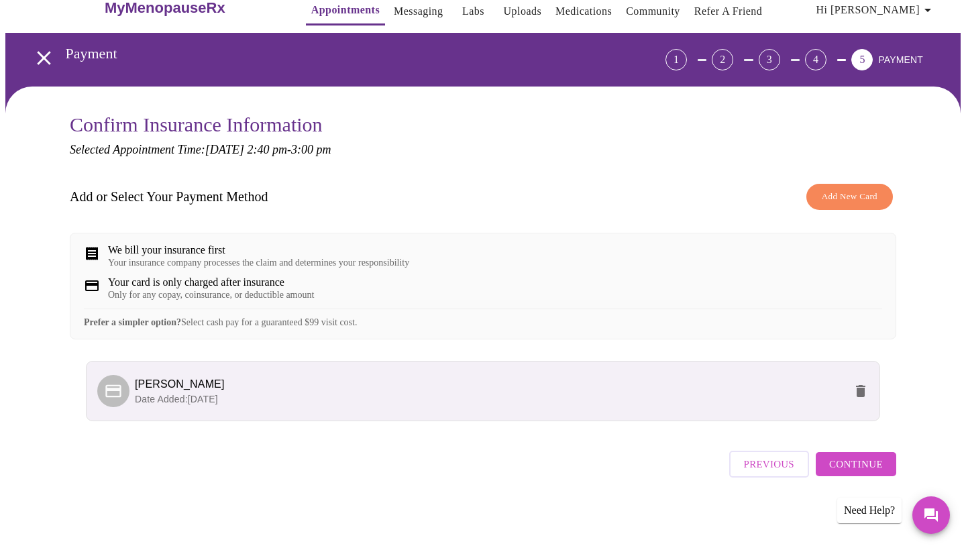
scroll to position [34, 0]
click at [877, 465] on span "Continue" at bounding box center [856, 463] width 54 height 17
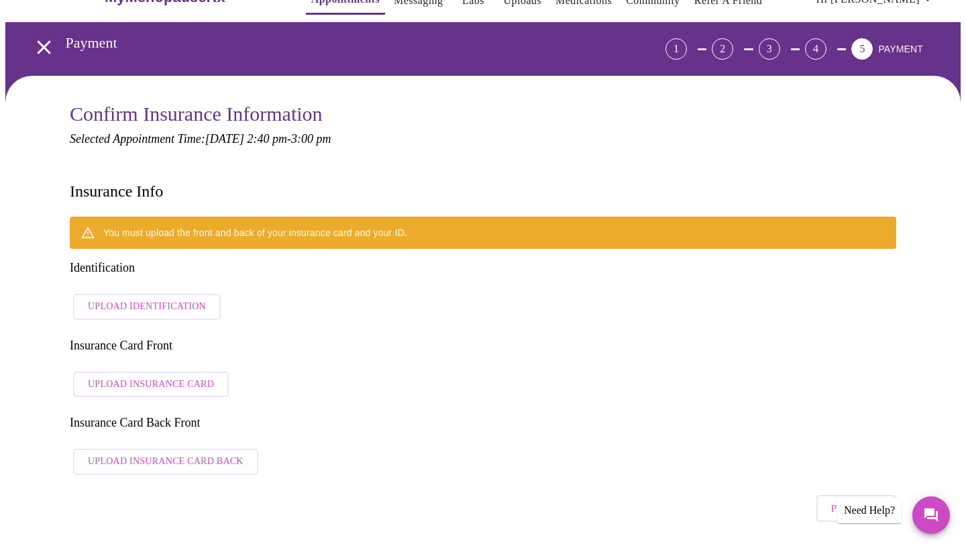
click at [167, 376] on span "Upload Insurance Card" at bounding box center [151, 384] width 126 height 17
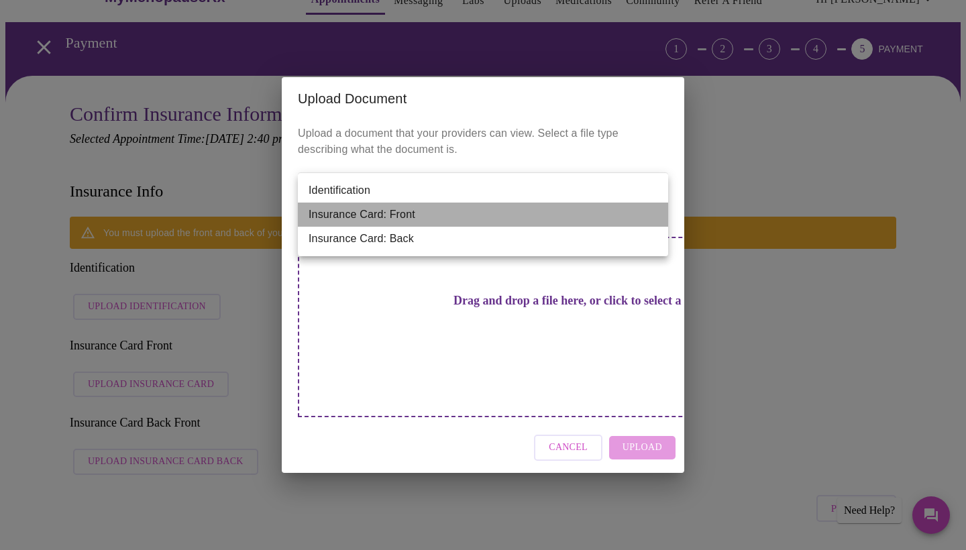
click at [618, 216] on li "Insurance Card: Front" at bounding box center [483, 215] width 370 height 24
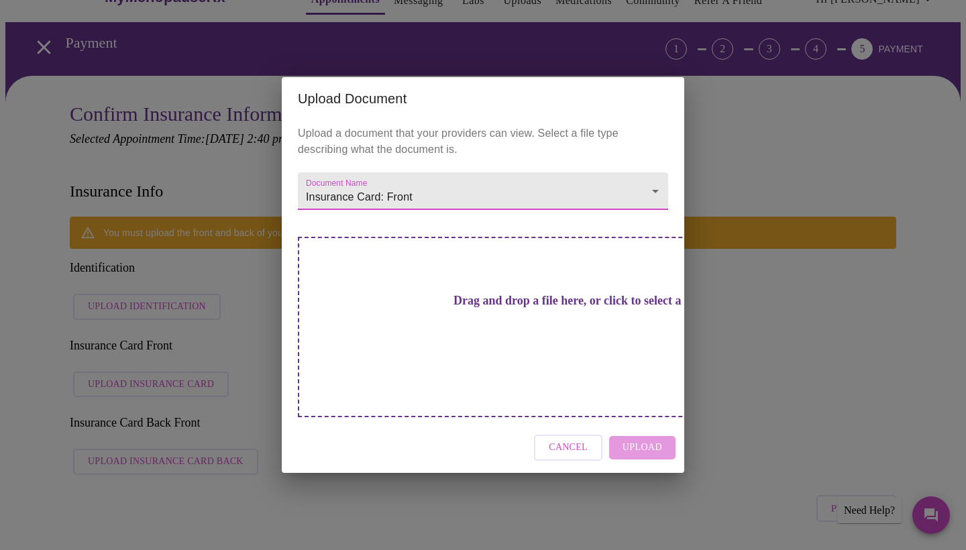
click at [646, 426] on div "Cancel Upload" at bounding box center [483, 447] width 402 height 50
click at [573, 334] on div "Drag and drop a file here, or click to select a file" at bounding box center [577, 327] width 558 height 180
click at [644, 428] on div "Cancel Upload" at bounding box center [483, 447] width 402 height 50
click at [640, 422] on div "Cancel Upload" at bounding box center [483, 447] width 402 height 50
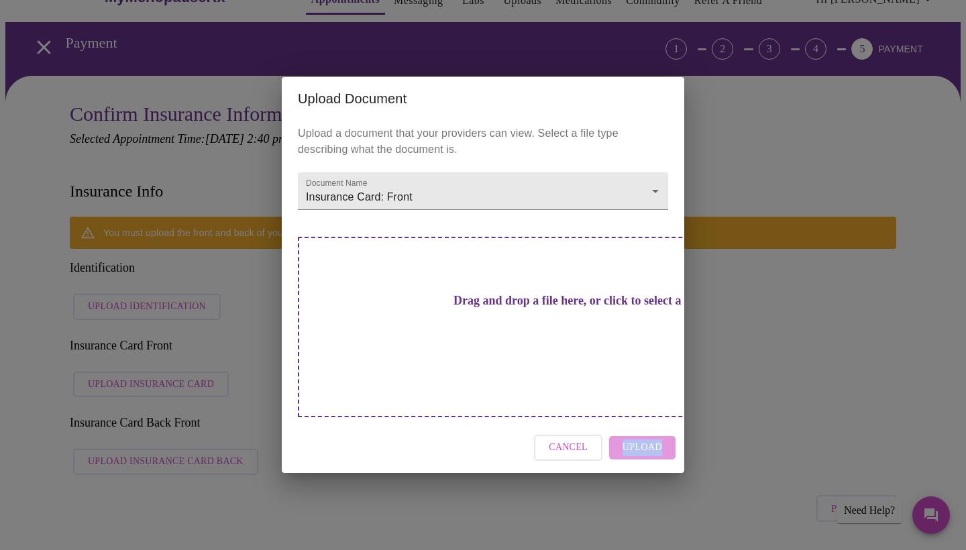
click at [640, 422] on div "Cancel Upload" at bounding box center [483, 447] width 402 height 50
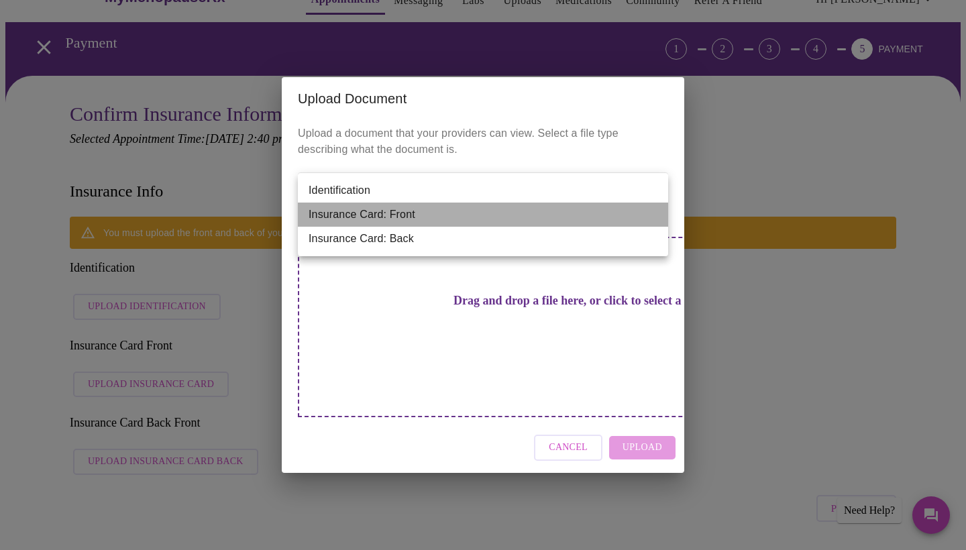
click at [564, 218] on li "Insurance Card: Front" at bounding box center [483, 215] width 370 height 24
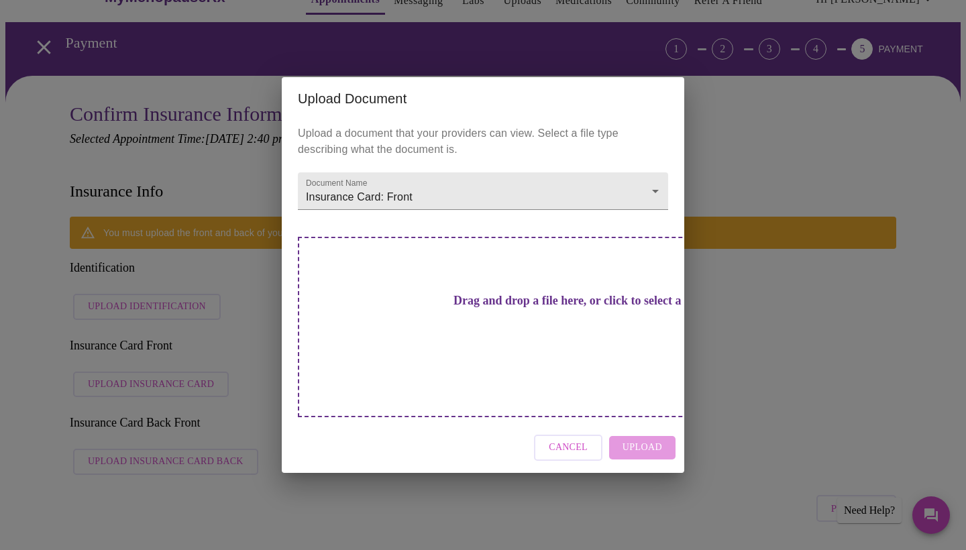
click at [638, 426] on div "Cancel Upload" at bounding box center [483, 447] width 402 height 50
click at [760, 300] on div "Upload Document Upload a document that your providers can view. Select a file t…" at bounding box center [483, 275] width 966 height 550
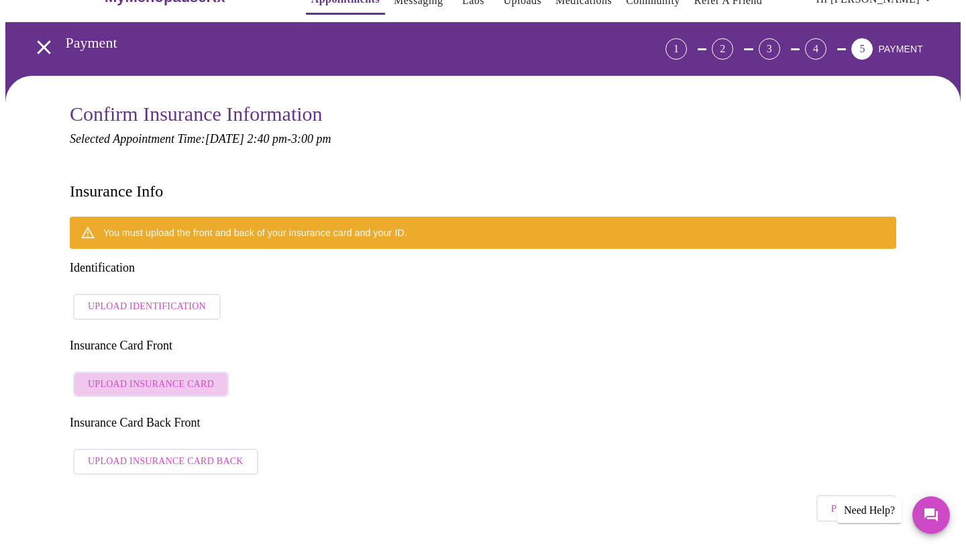
click at [194, 376] on span "Upload Insurance Card" at bounding box center [151, 384] width 126 height 17
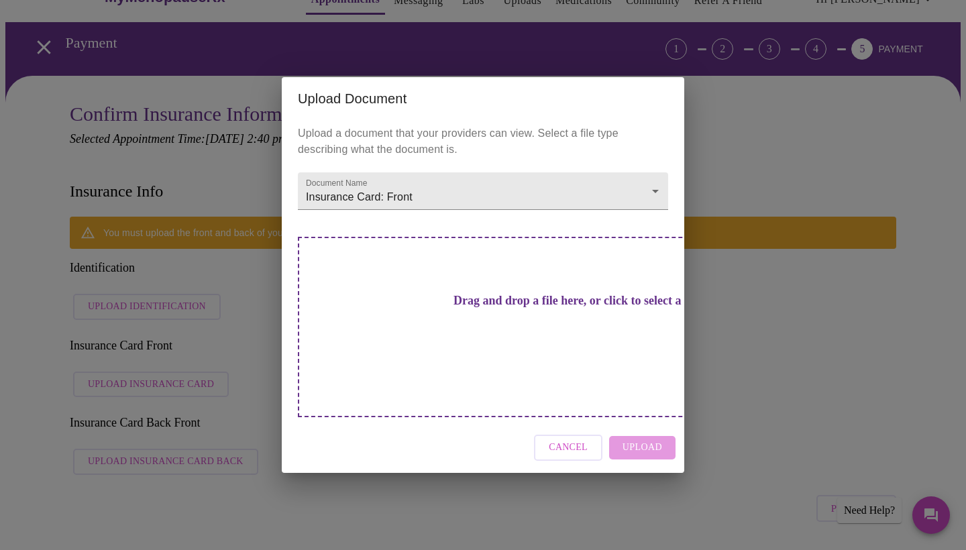
click at [655, 427] on div "Cancel Upload" at bounding box center [483, 447] width 402 height 50
click at [637, 422] on div "Cancel Upload" at bounding box center [483, 447] width 402 height 50
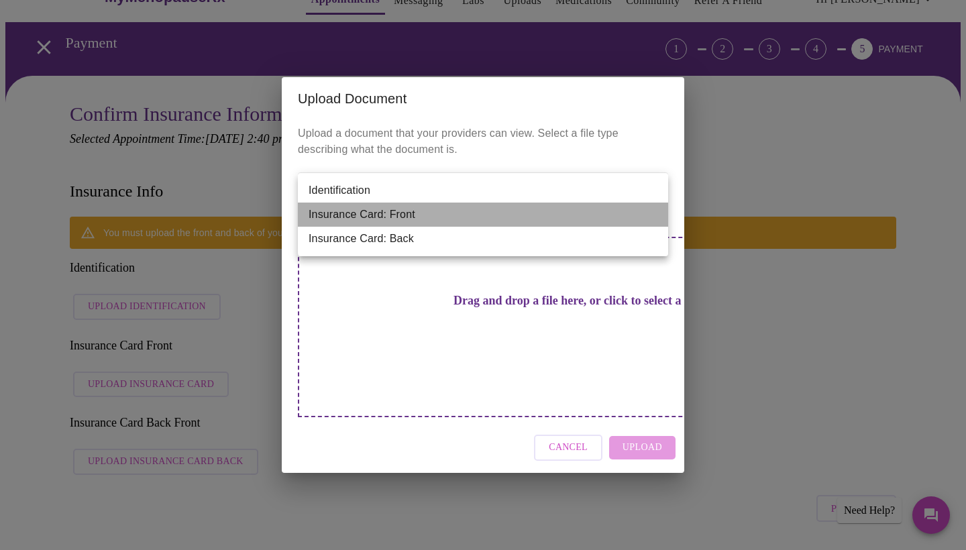
click at [576, 215] on li "Insurance Card: Front" at bounding box center [483, 215] width 370 height 24
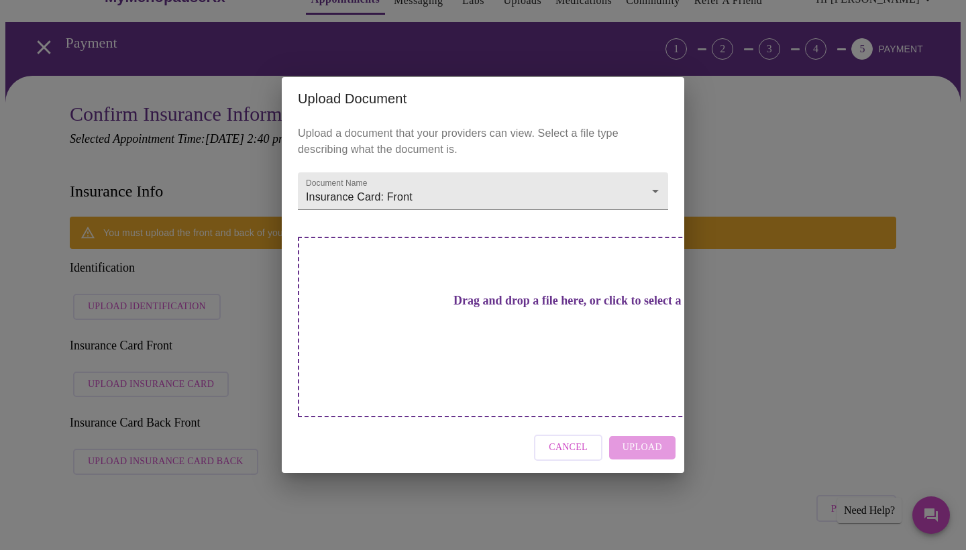
click at [638, 425] on div "Cancel Upload" at bounding box center [483, 447] width 402 height 50
click at [610, 347] on div "Drag and drop a file here, or click to select a file" at bounding box center [577, 327] width 558 height 180
click at [562, 439] on span "Cancel" at bounding box center [568, 447] width 39 height 17
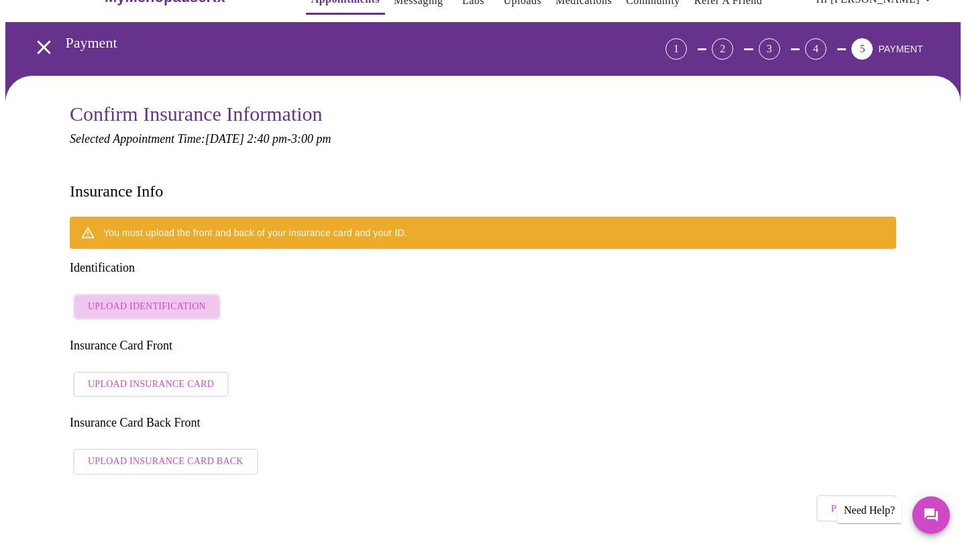
click at [182, 298] on span "Upload Identification" at bounding box center [147, 306] width 118 height 17
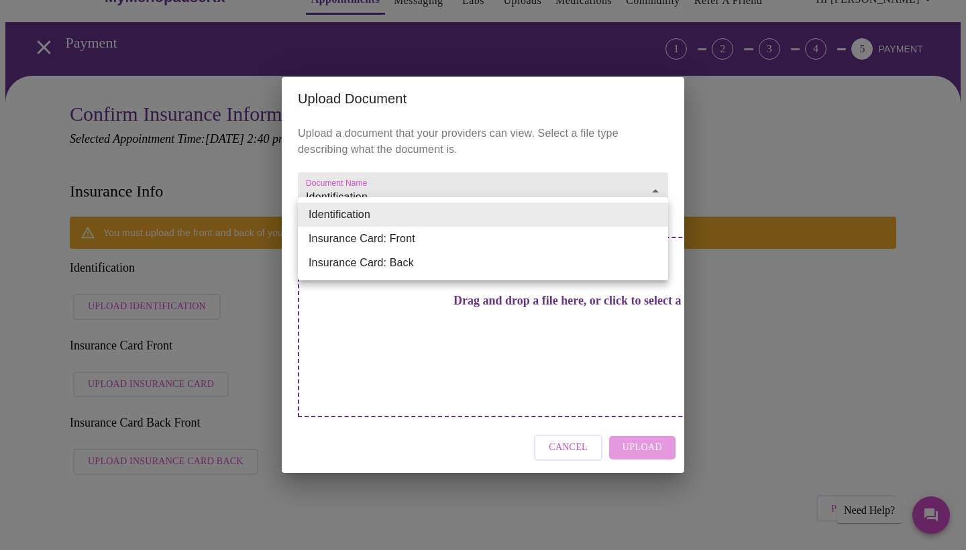
click at [584, 213] on li "Identification" at bounding box center [483, 215] width 370 height 24
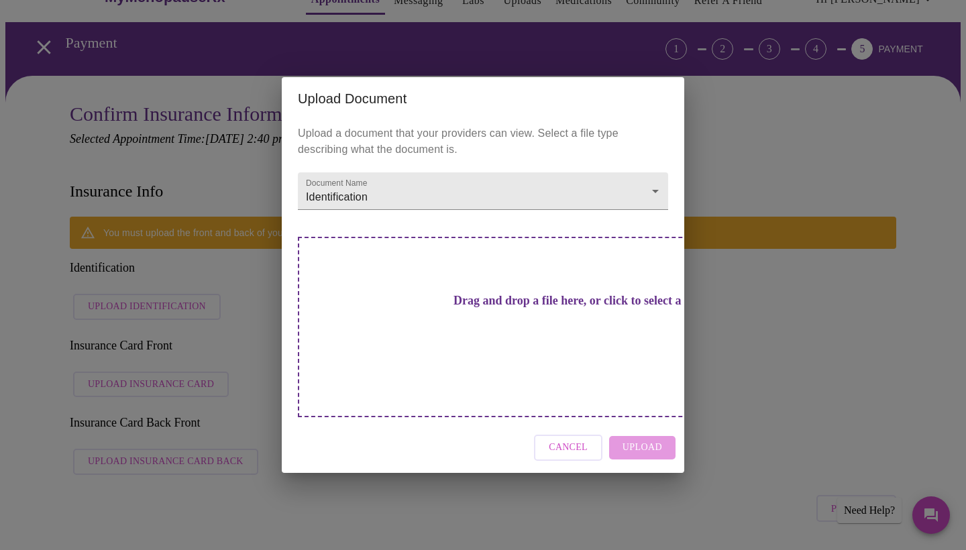
click at [649, 427] on div "Cancel Upload" at bounding box center [483, 447] width 402 height 50
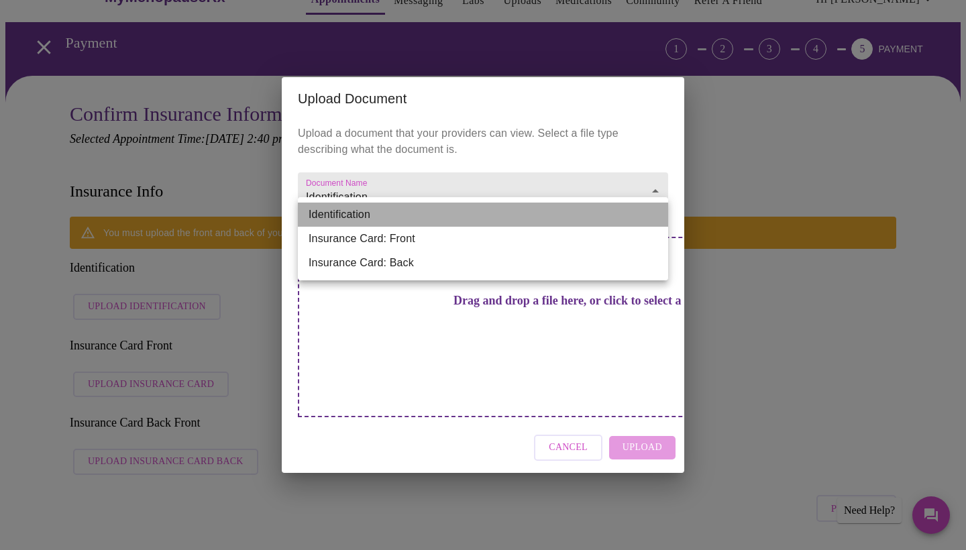
click at [475, 213] on li "Identification" at bounding box center [483, 215] width 370 height 24
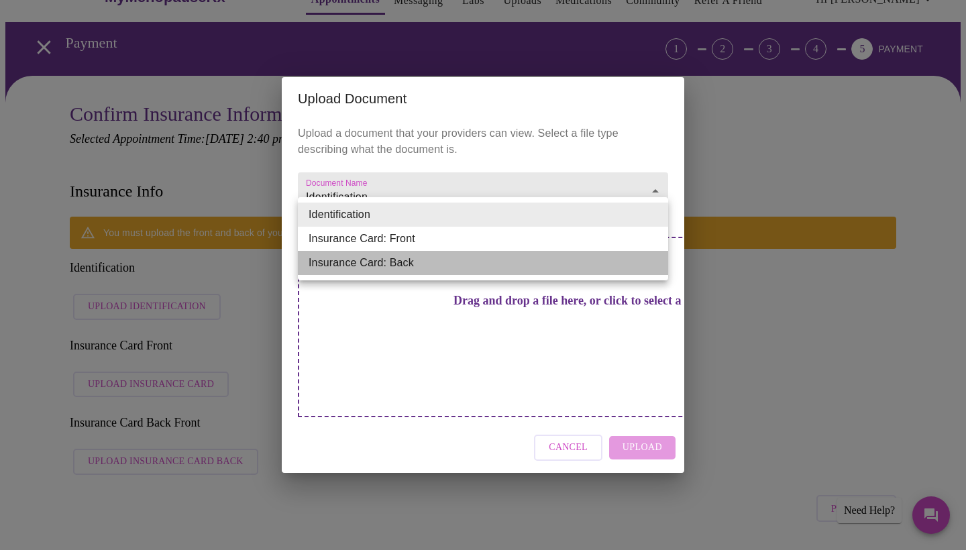
click at [457, 263] on li "Insurance Card: Back" at bounding box center [483, 263] width 370 height 24
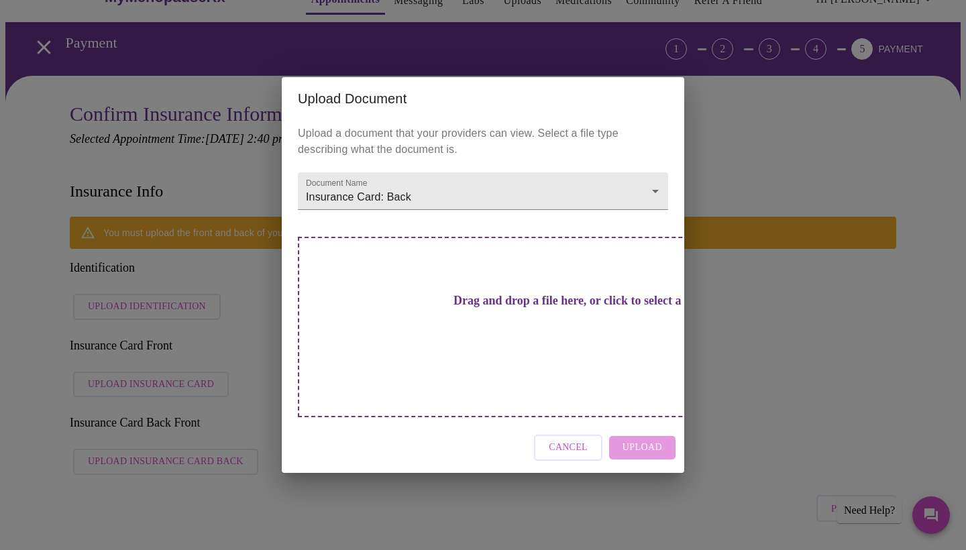
click at [632, 424] on div "Cancel Upload" at bounding box center [483, 447] width 402 height 50
click at [628, 376] on div "Drag and drop a file here, or click to select a file" at bounding box center [577, 327] width 558 height 180
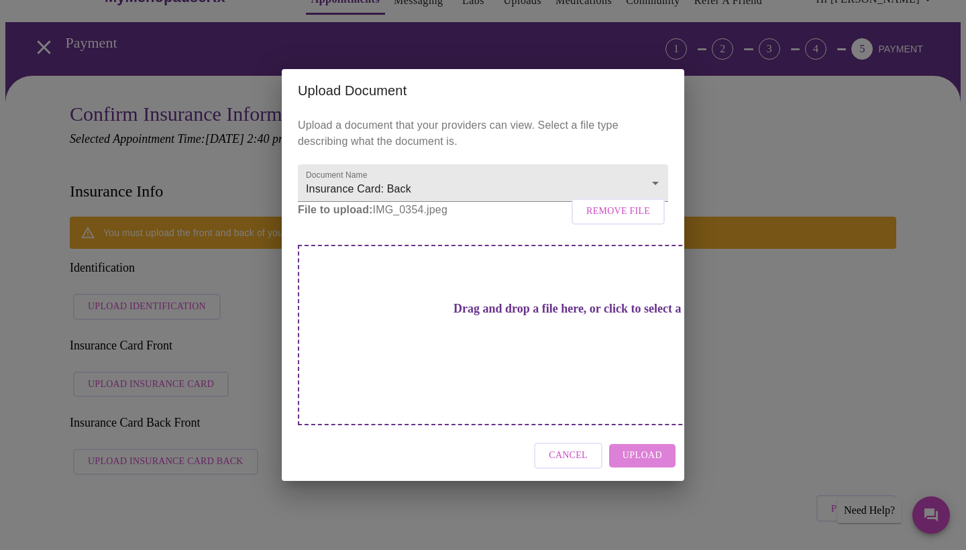
click at [645, 447] on span "Upload" at bounding box center [642, 455] width 40 height 17
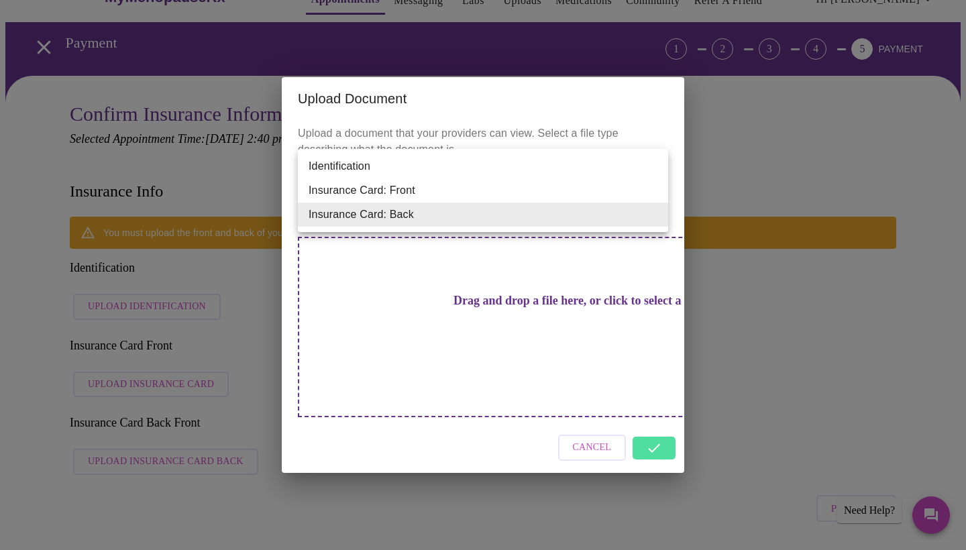
click at [582, 188] on li "Insurance Card: Front" at bounding box center [483, 190] width 370 height 24
type input "Insurance Card: Front"
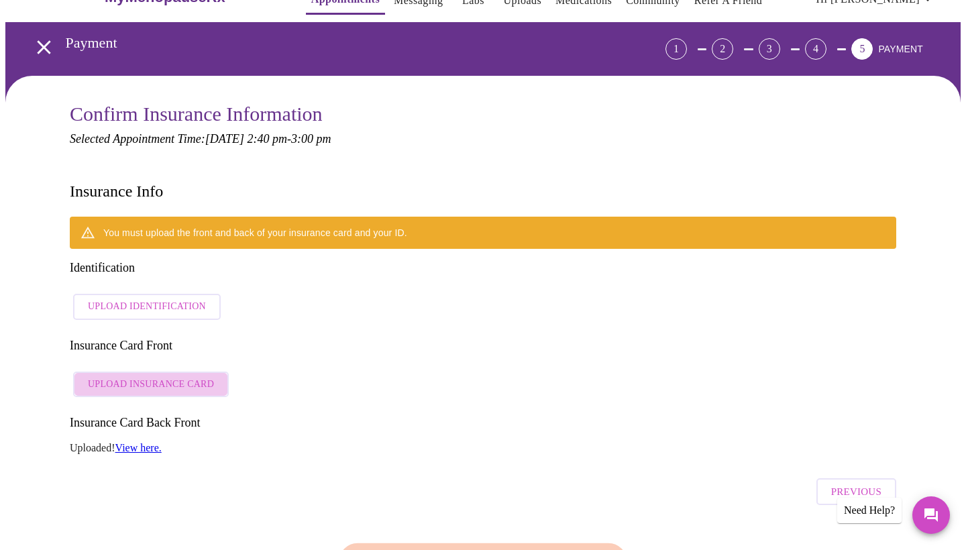
click at [202, 376] on span "Upload Insurance Card" at bounding box center [151, 384] width 126 height 17
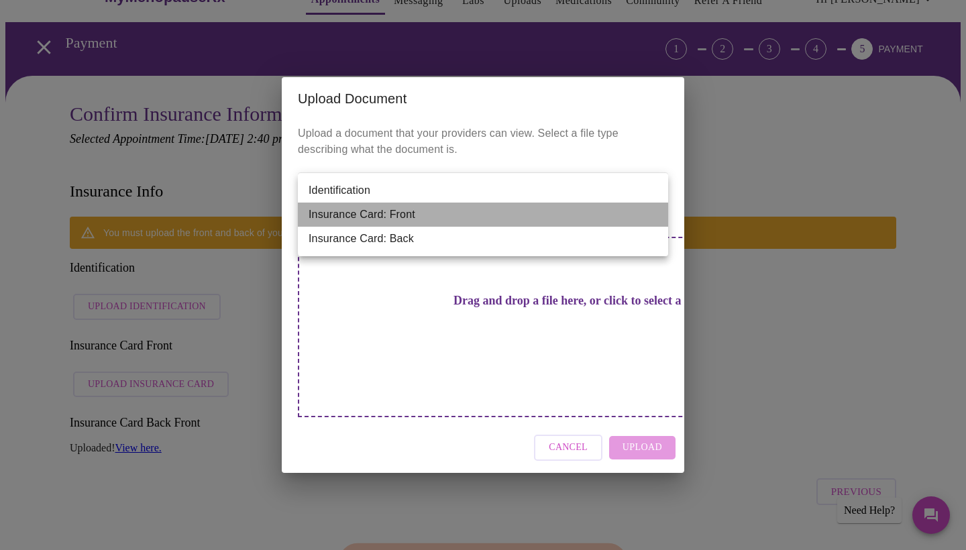
click at [562, 215] on li "Insurance Card: Front" at bounding box center [483, 215] width 370 height 24
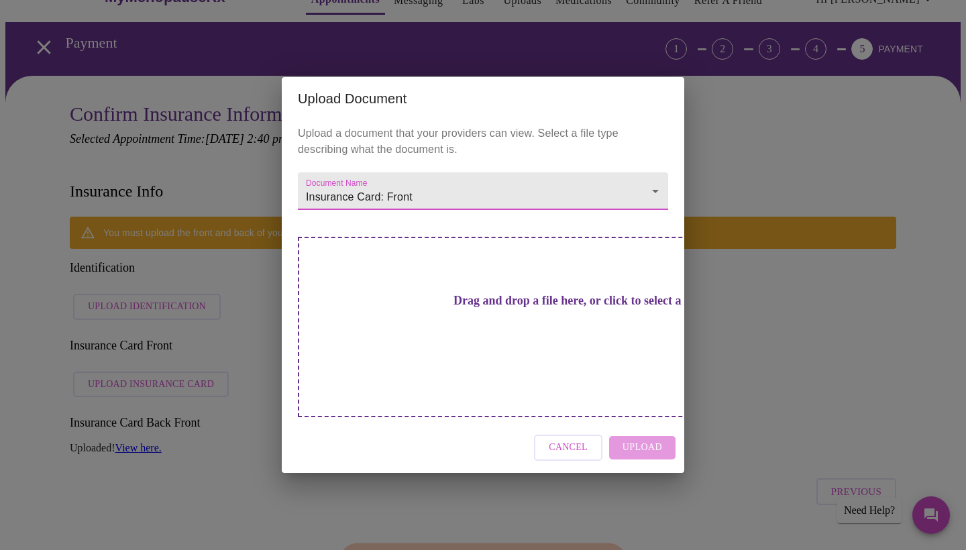
click at [641, 428] on div "Cancel Upload" at bounding box center [483, 447] width 402 height 50
click at [610, 360] on div "Drag and drop a file here, or click to select a file" at bounding box center [577, 327] width 558 height 180
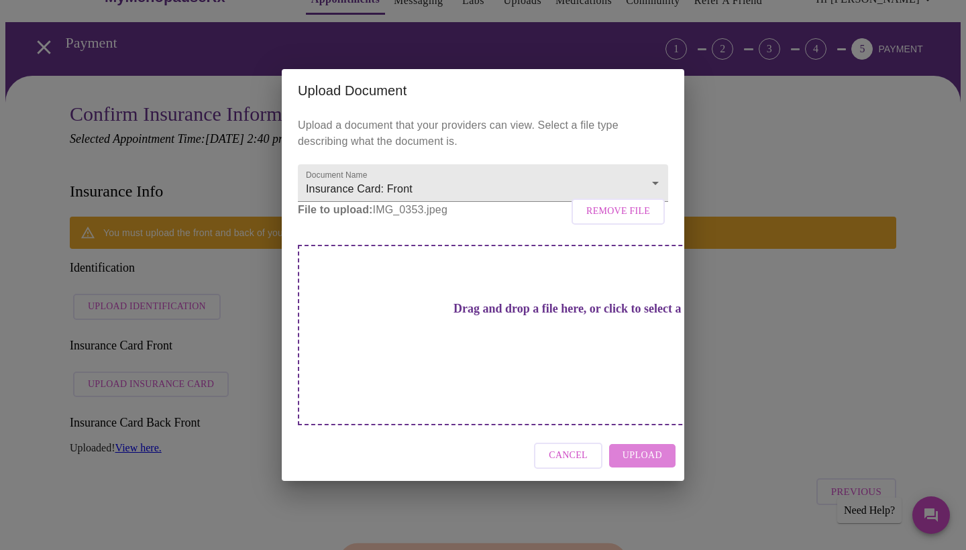
click at [653, 447] on span "Upload" at bounding box center [642, 455] width 40 height 17
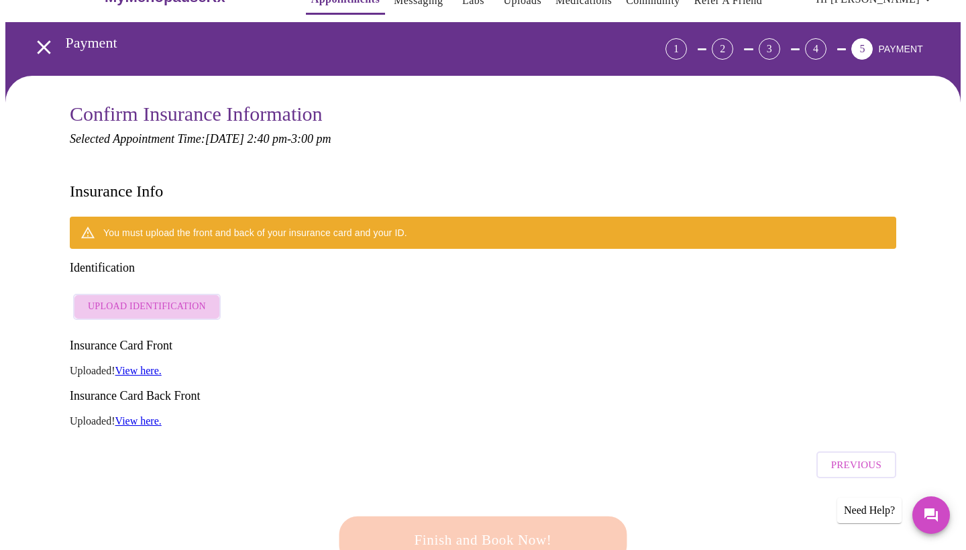
click at [184, 298] on span "Upload Identification" at bounding box center [147, 306] width 118 height 17
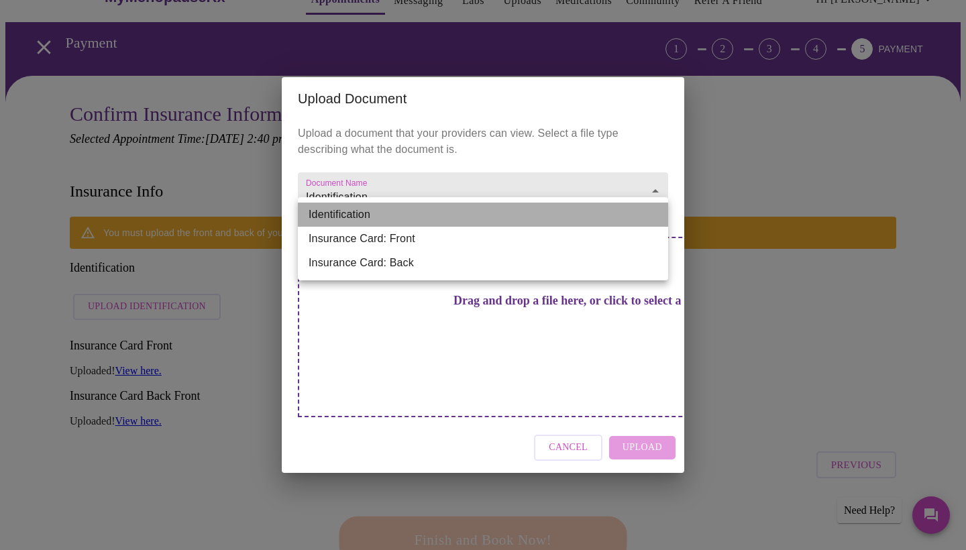
click at [446, 215] on li "Identification" at bounding box center [483, 215] width 370 height 24
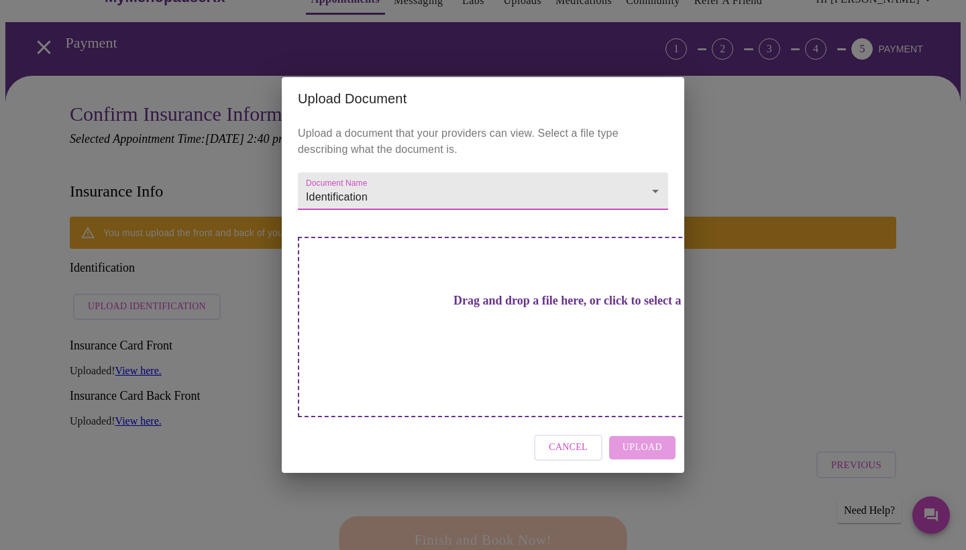
click at [582, 334] on div "Drag and drop a file here, or click to select a file" at bounding box center [577, 327] width 558 height 180
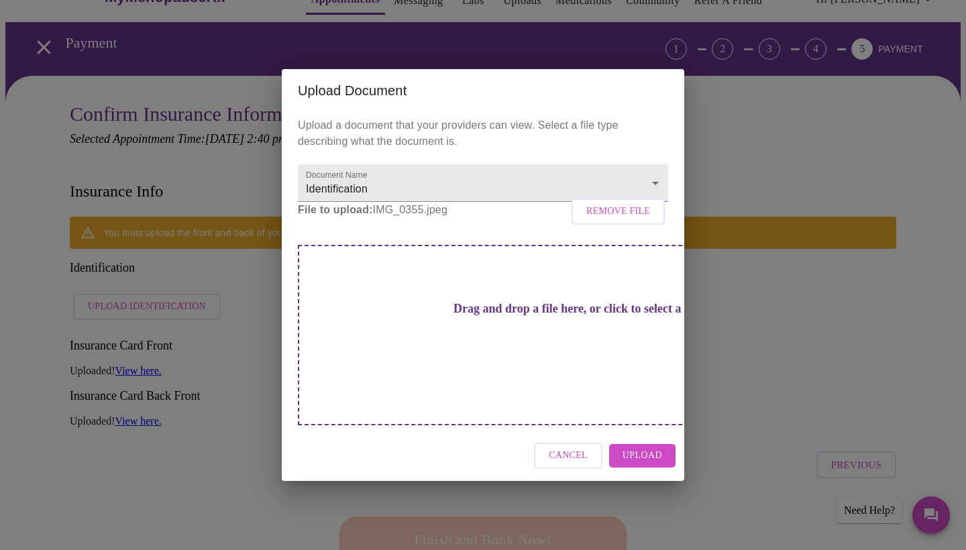
click at [649, 447] on span "Upload" at bounding box center [642, 455] width 40 height 17
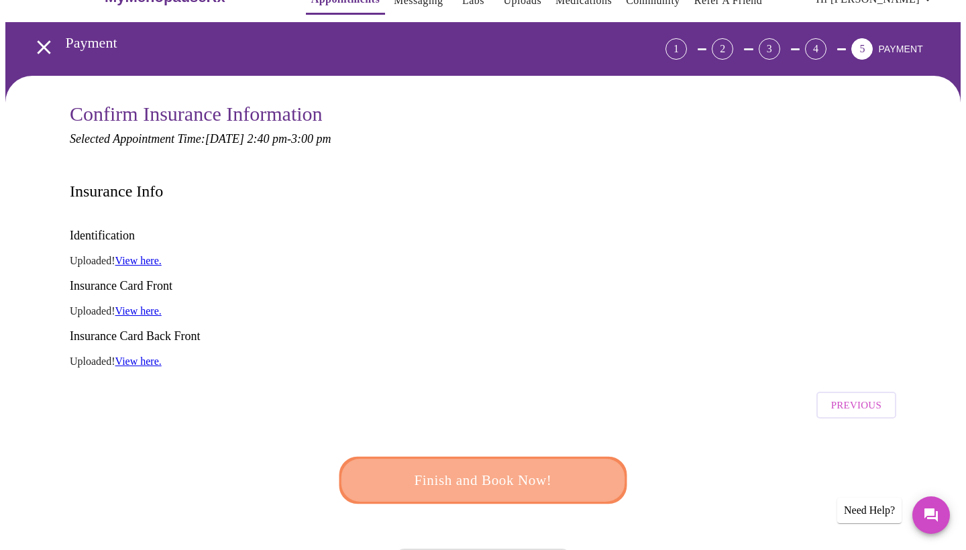
click at [529, 468] on span "Finish and Book Now!" at bounding box center [483, 480] width 248 height 25
